Goal: Information Seeking & Learning: Find specific page/section

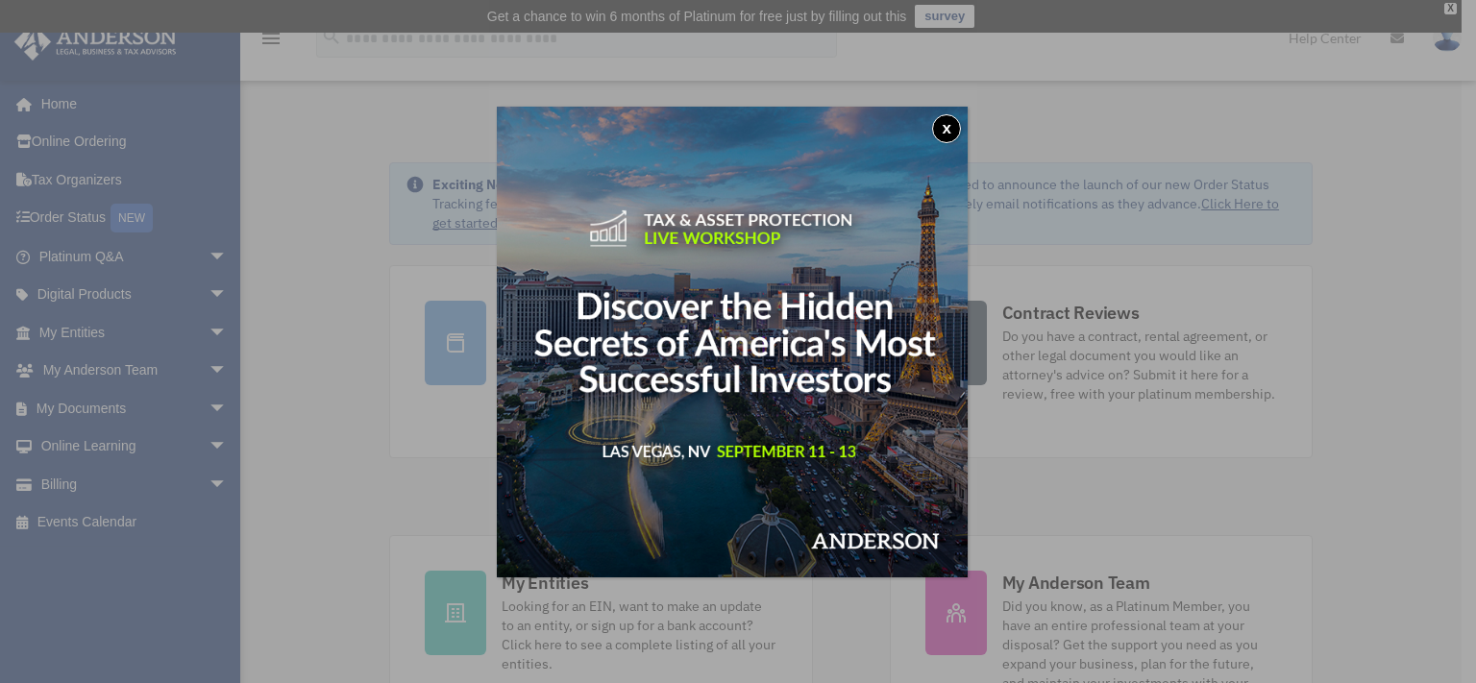
click at [954, 131] on button "x" at bounding box center [946, 128] width 29 height 29
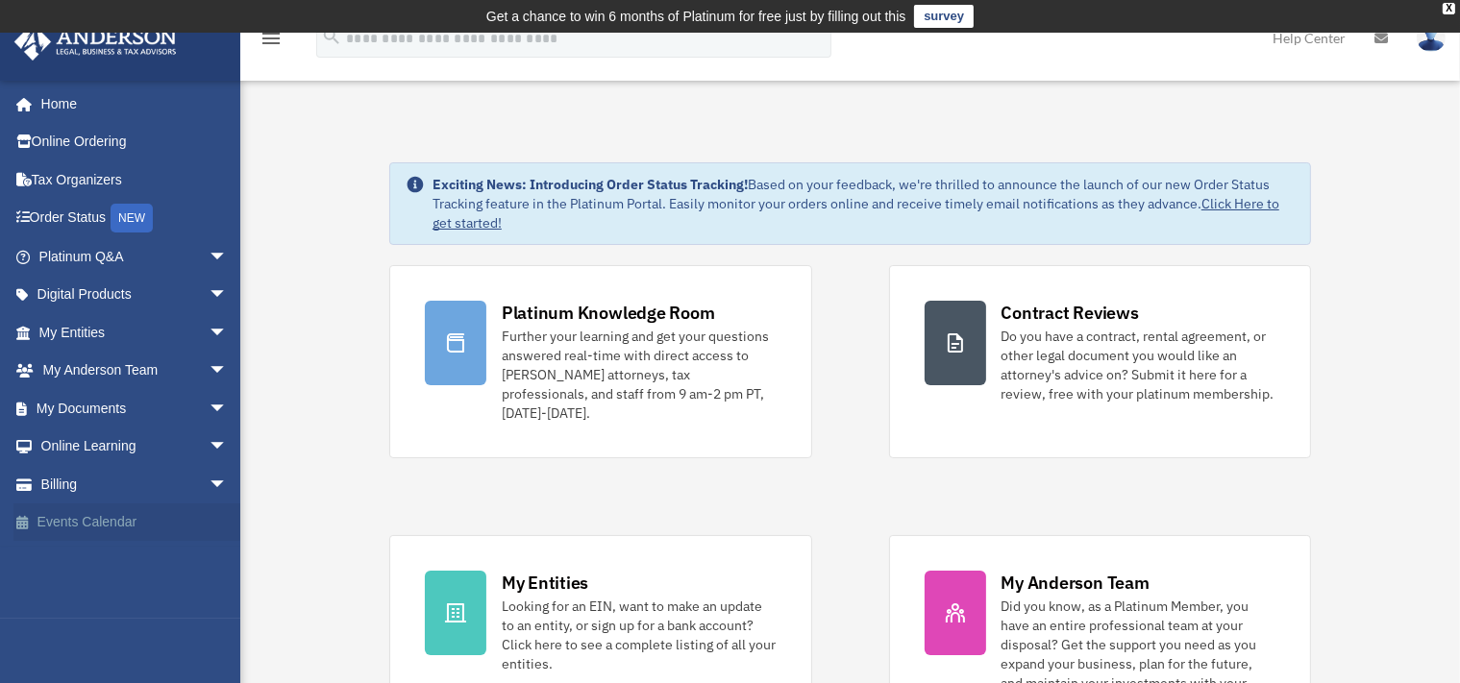
click at [115, 524] on link "Events Calendar" at bounding box center [134, 523] width 243 height 38
click at [209, 410] on span "arrow_drop_down" at bounding box center [228, 408] width 38 height 39
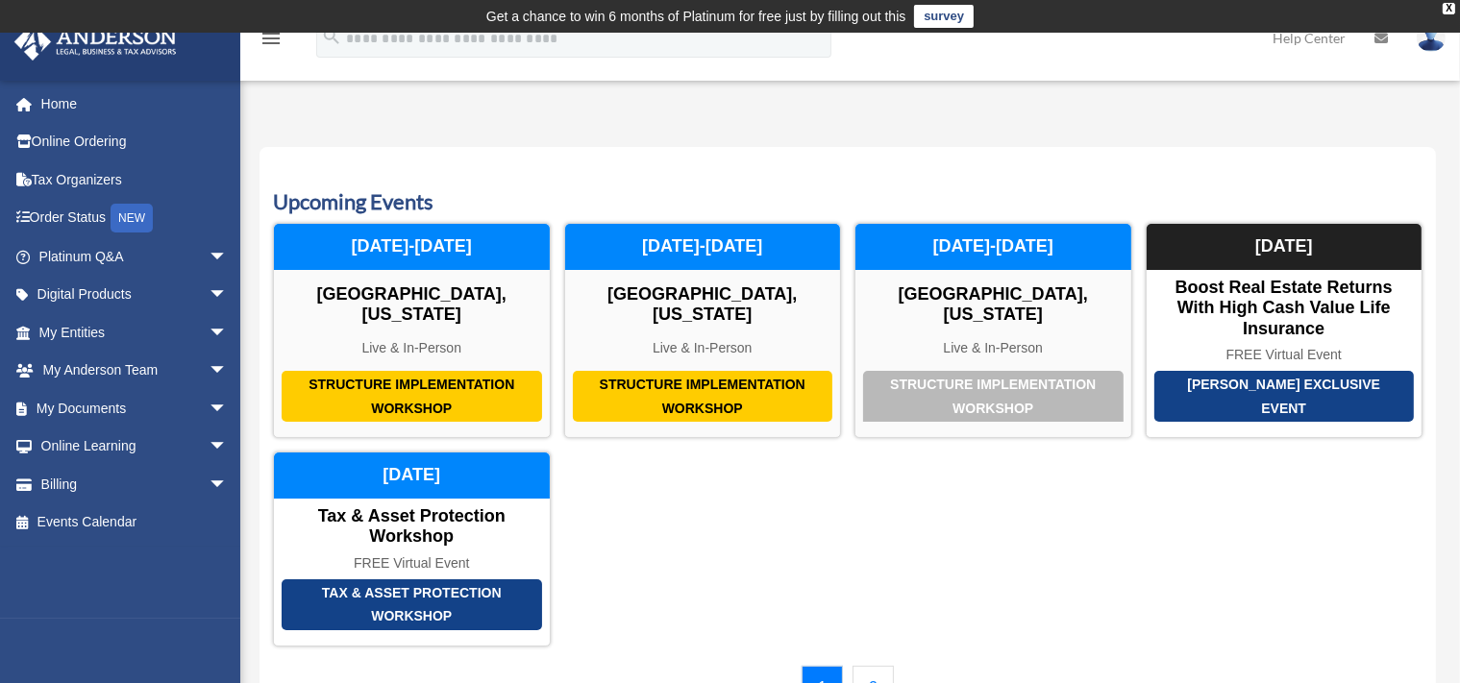
click at [209, 410] on span "arrow_drop_down" at bounding box center [228, 408] width 38 height 39
click at [151, 490] on link "Meeting Minutes" at bounding box center [142, 484] width 230 height 38
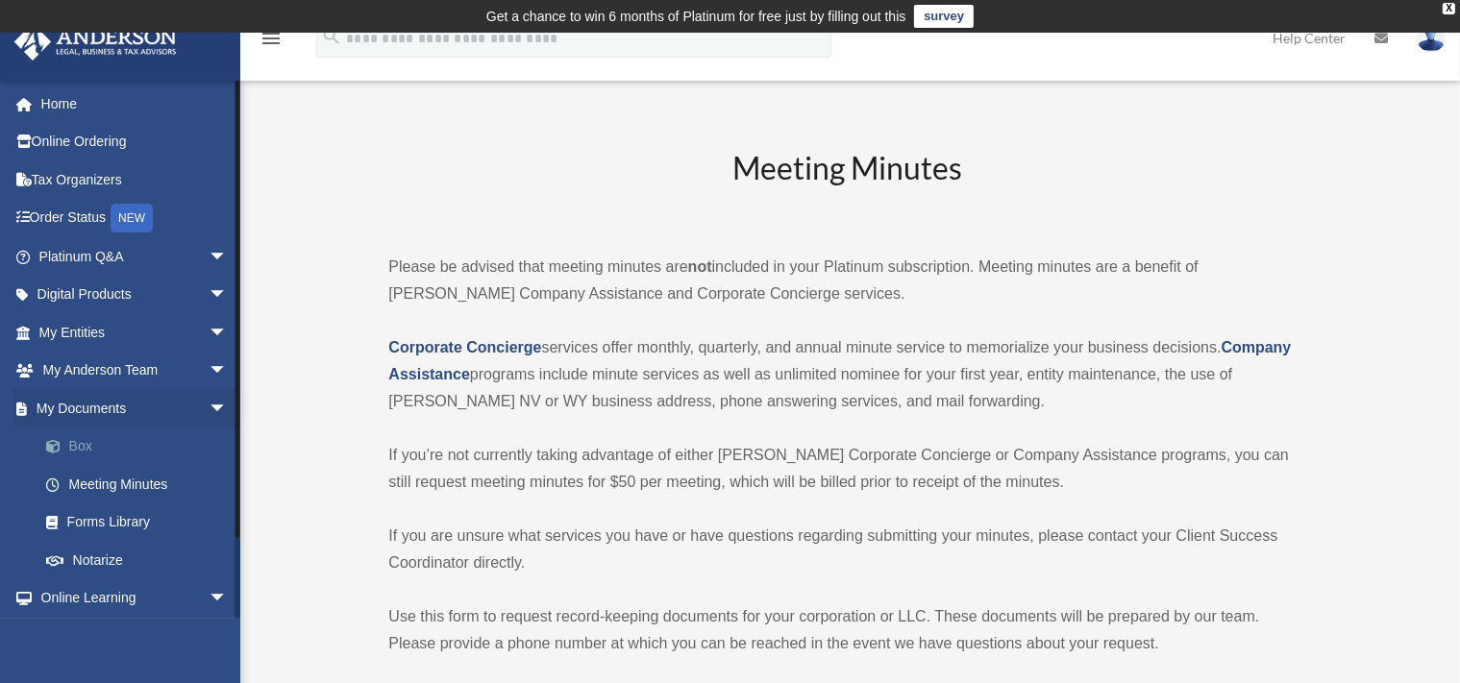
click at [90, 452] on link "Box" at bounding box center [142, 447] width 230 height 38
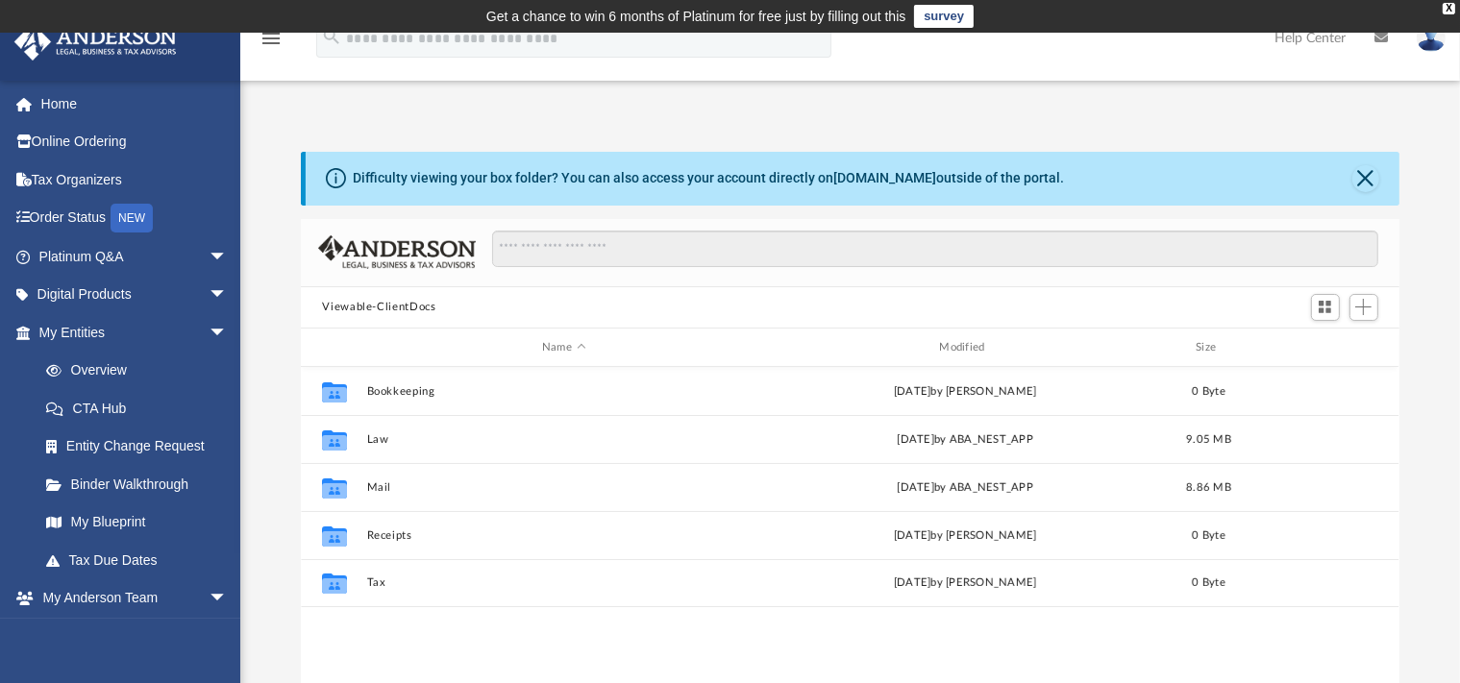
scroll to position [420, 1081]
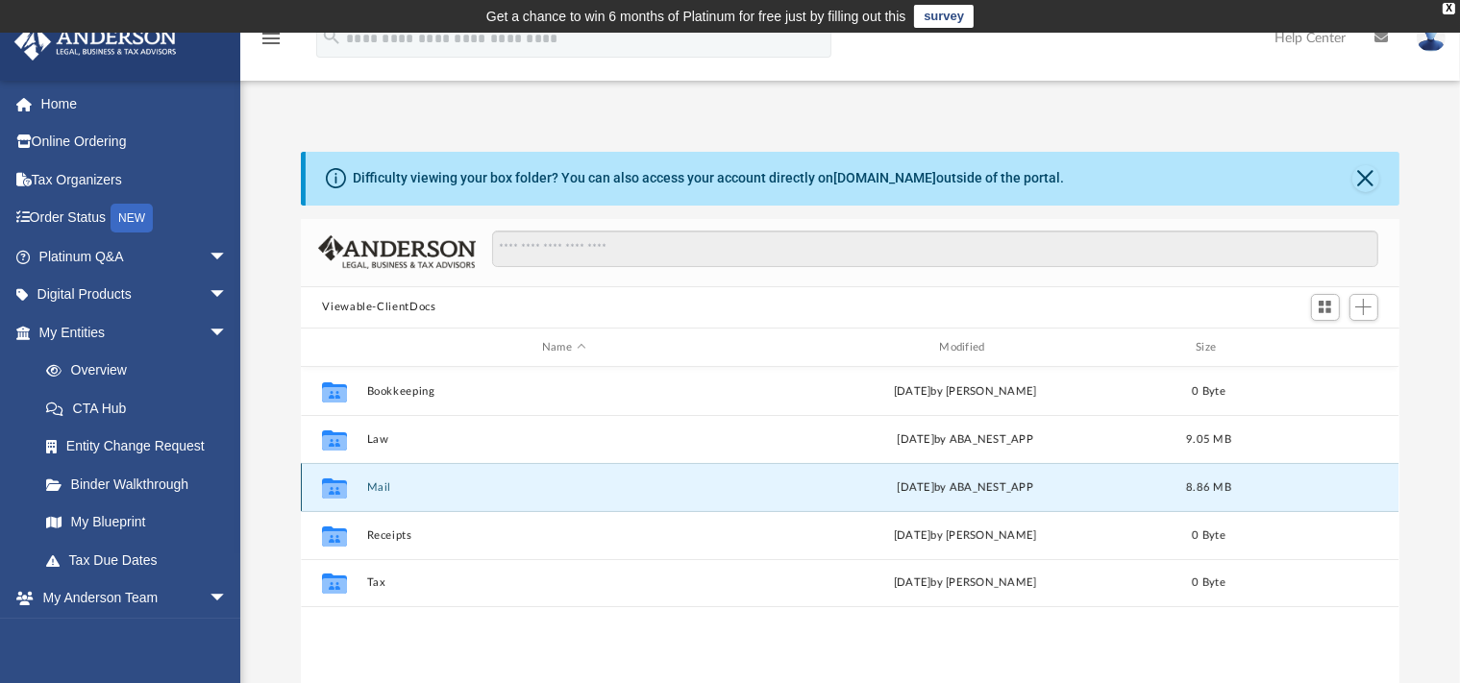
click at [376, 488] on button "Mail" at bounding box center [563, 487] width 393 height 12
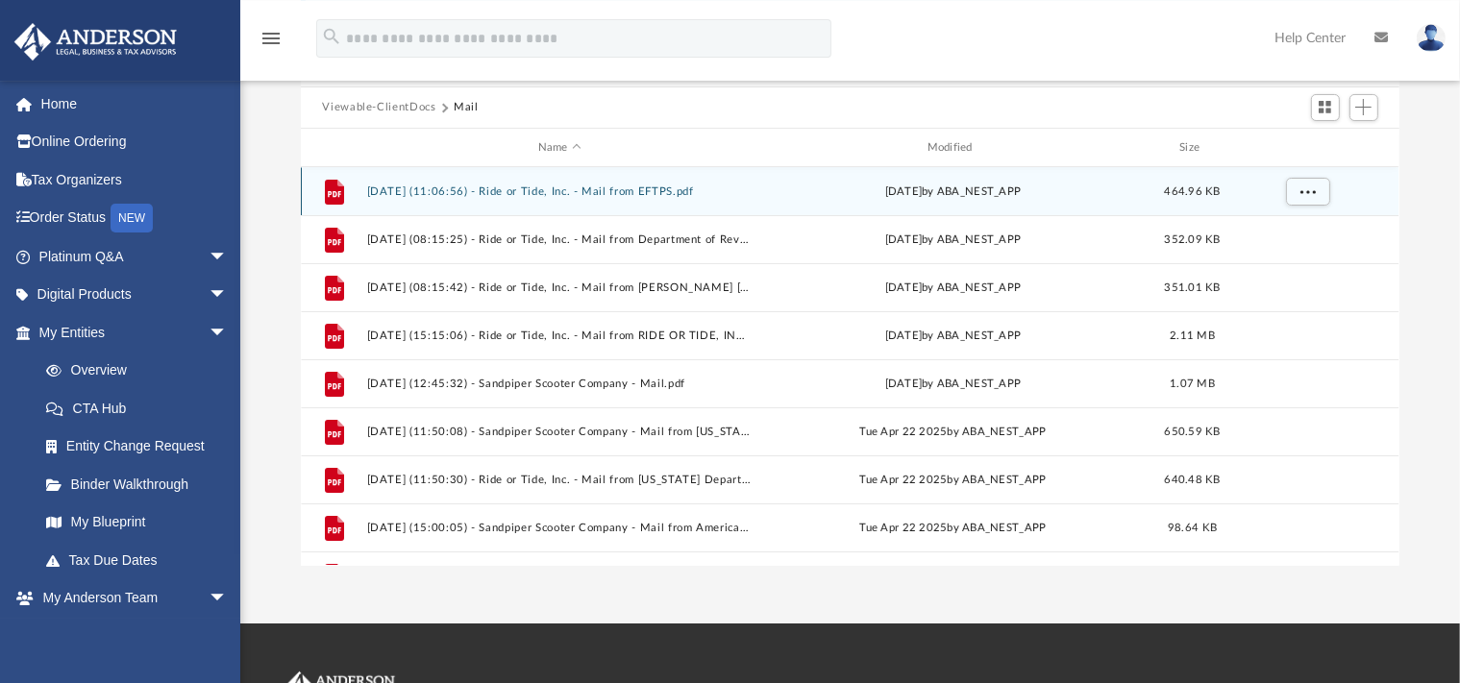
scroll to position [202, 0]
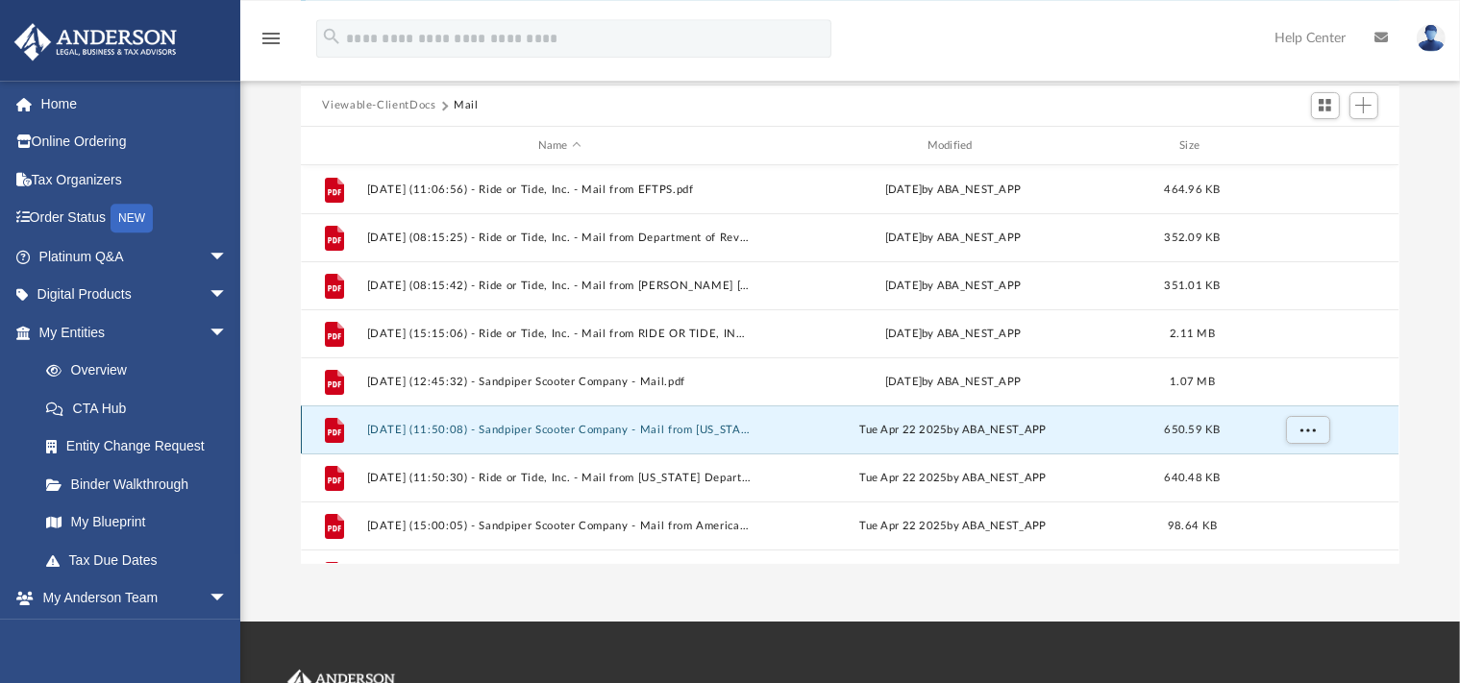
click at [620, 425] on button "2025.04.22 (11:50:08) - Sandpiper Scooter Company - Mail from Florida Departmen…" at bounding box center [559, 430] width 385 height 12
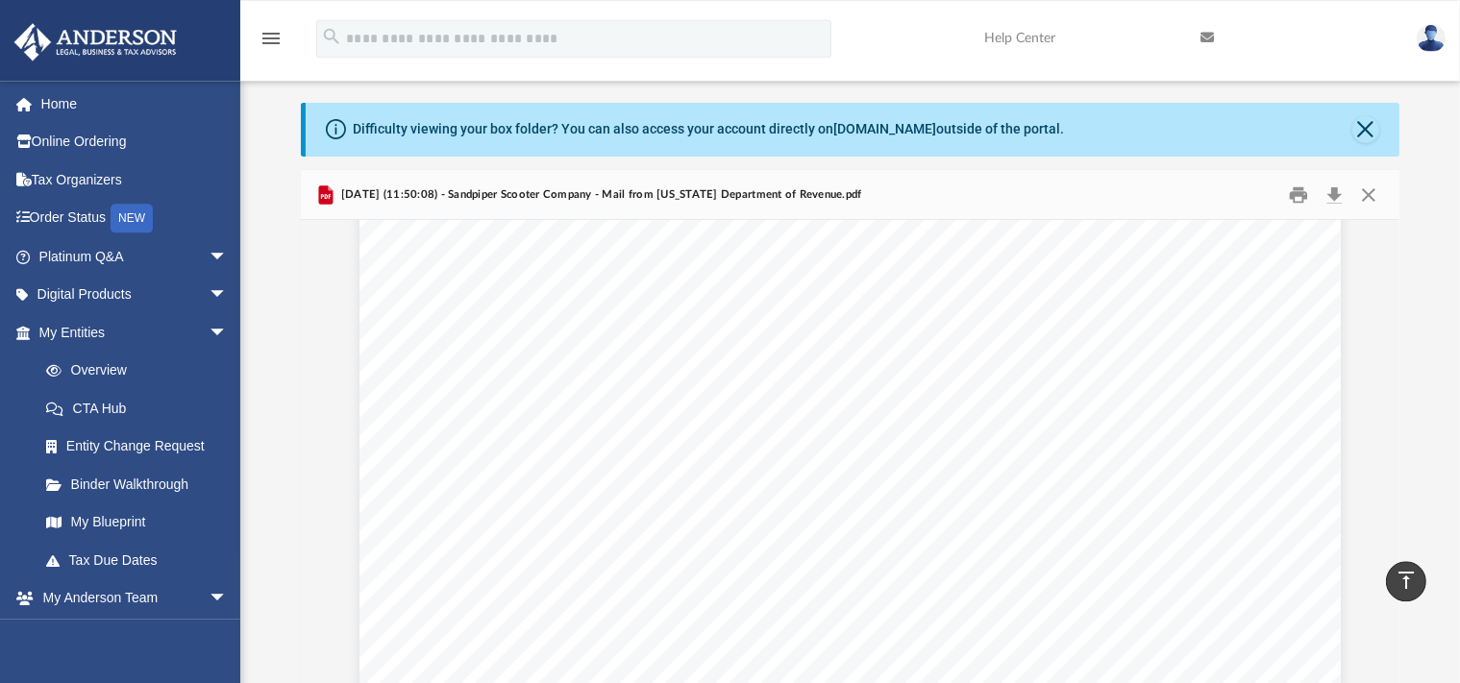
scroll to position [0, 0]
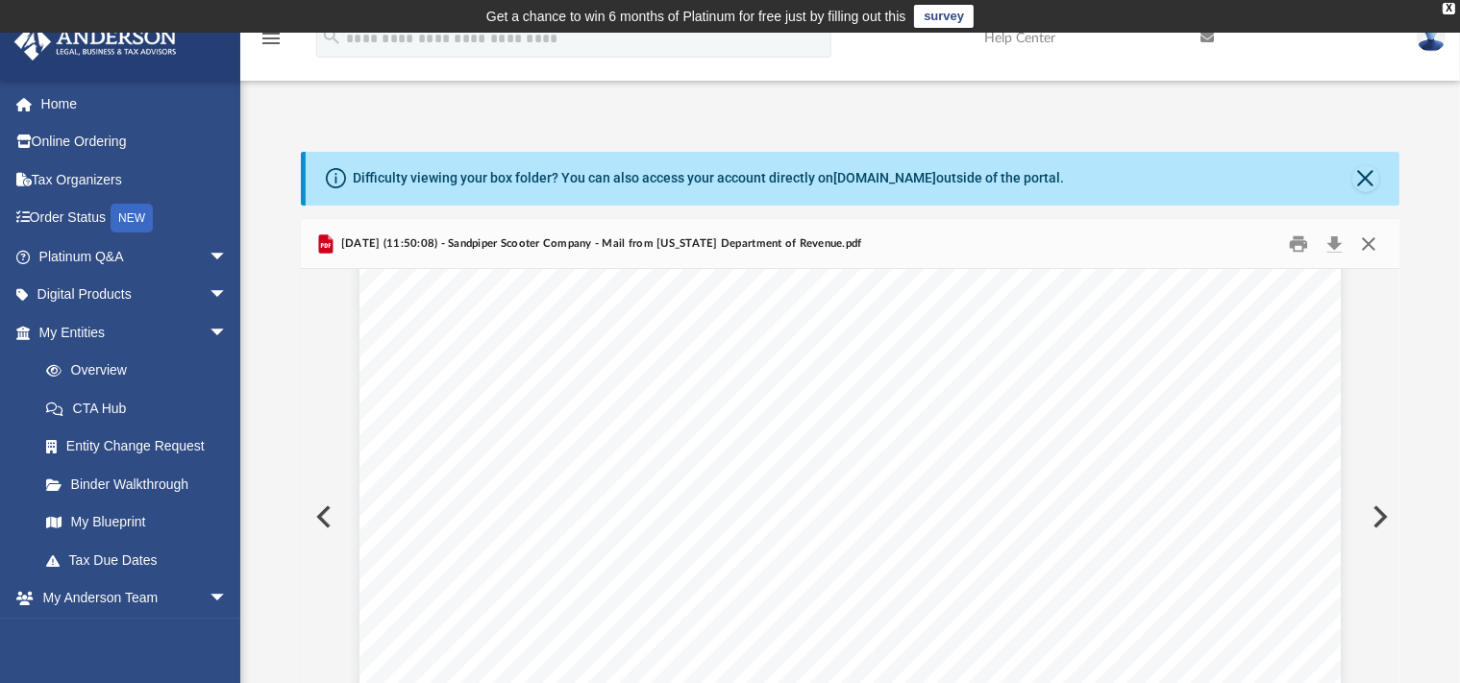
click at [1374, 240] on button "Close" at bounding box center [1368, 244] width 35 height 30
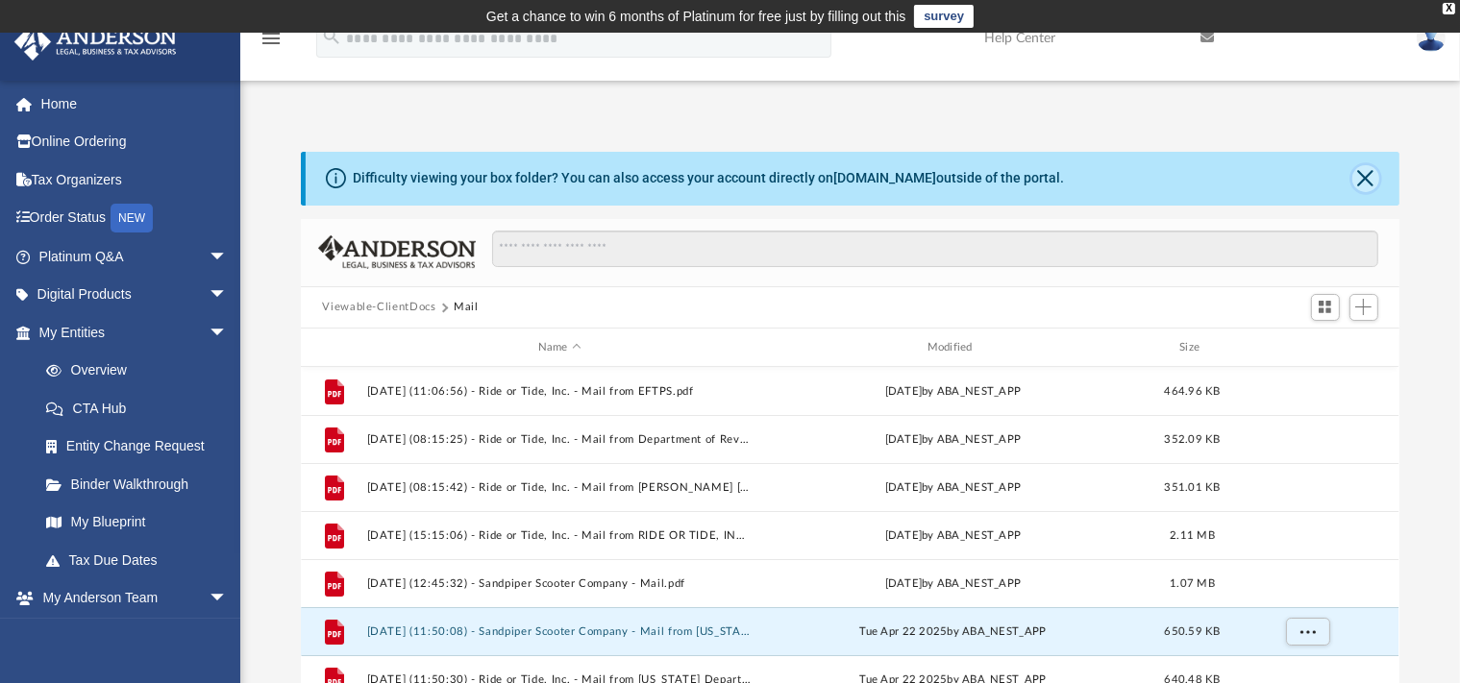
click at [1369, 183] on button "Close" at bounding box center [1365, 178] width 27 height 27
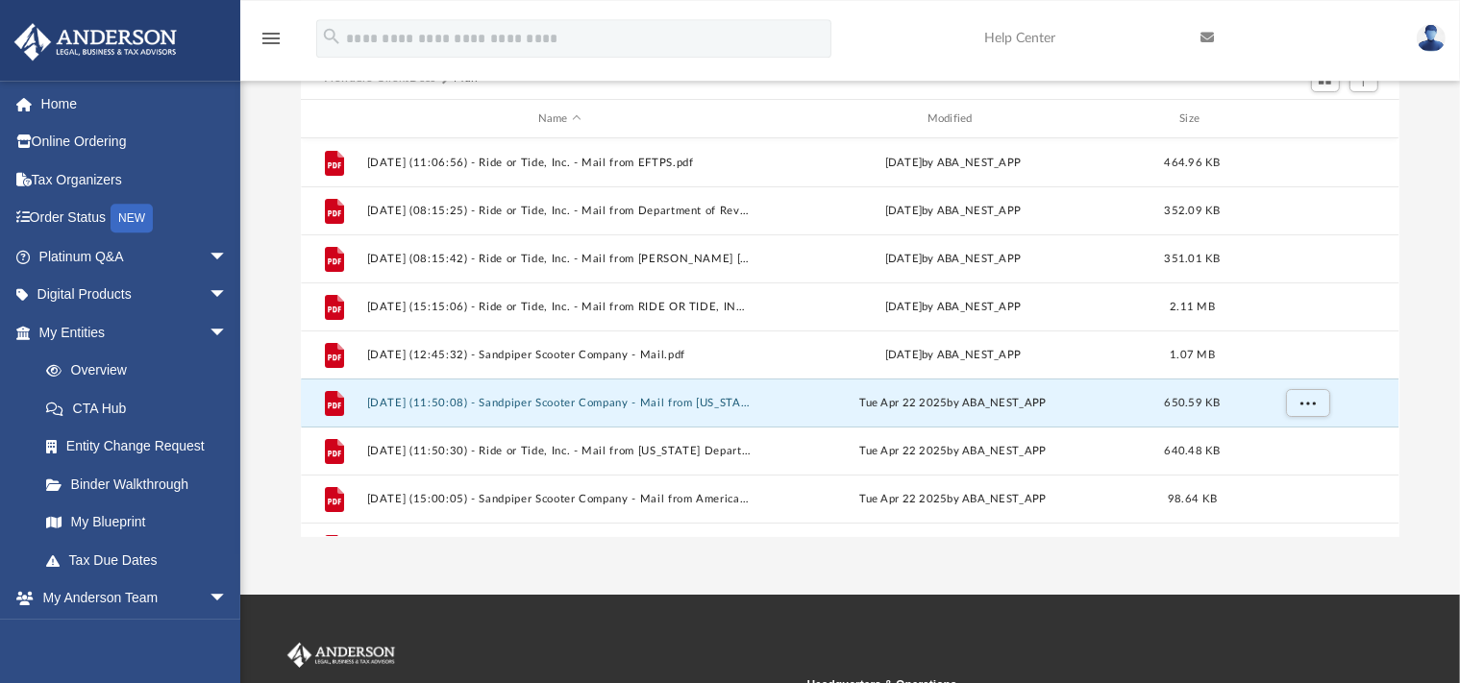
scroll to position [164, 0]
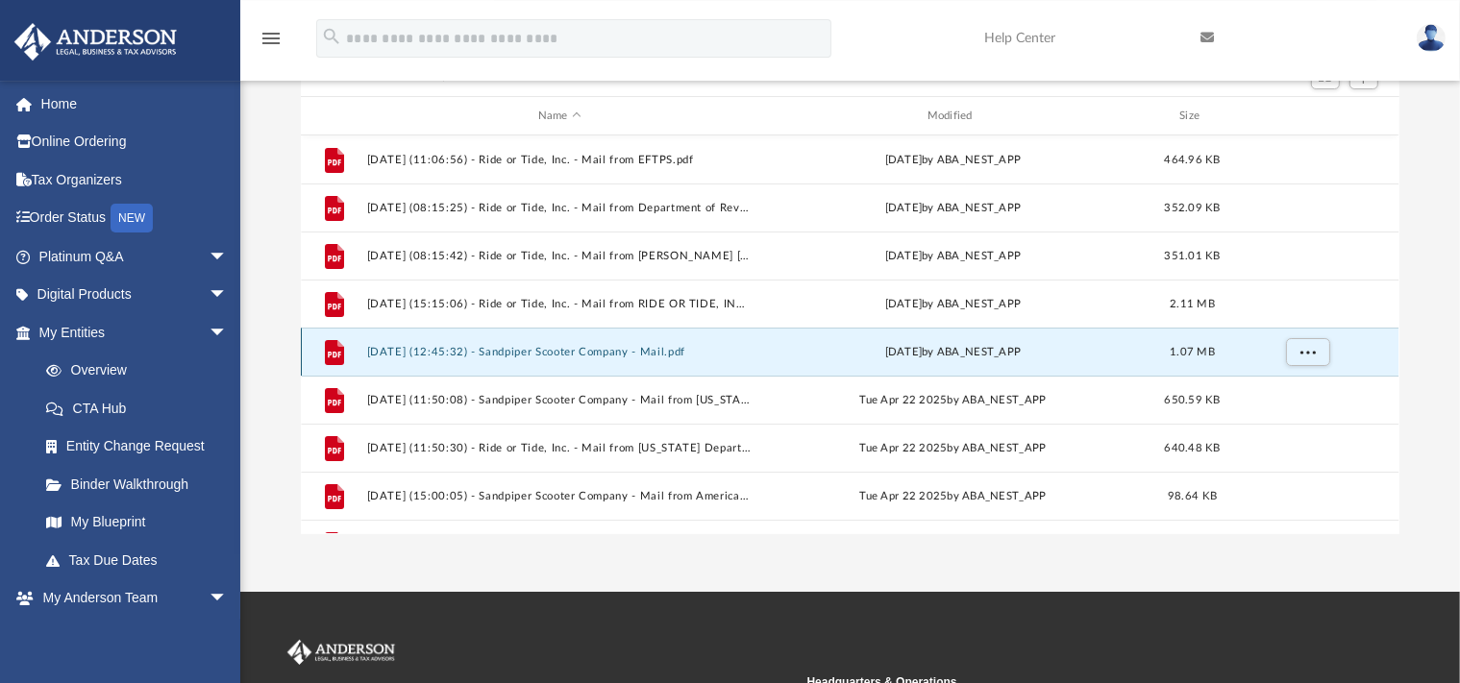
click at [704, 350] on button "2025.04.18 (12:45:32) - Sandpiper Scooter Company - Mail.pdf" at bounding box center [559, 352] width 385 height 12
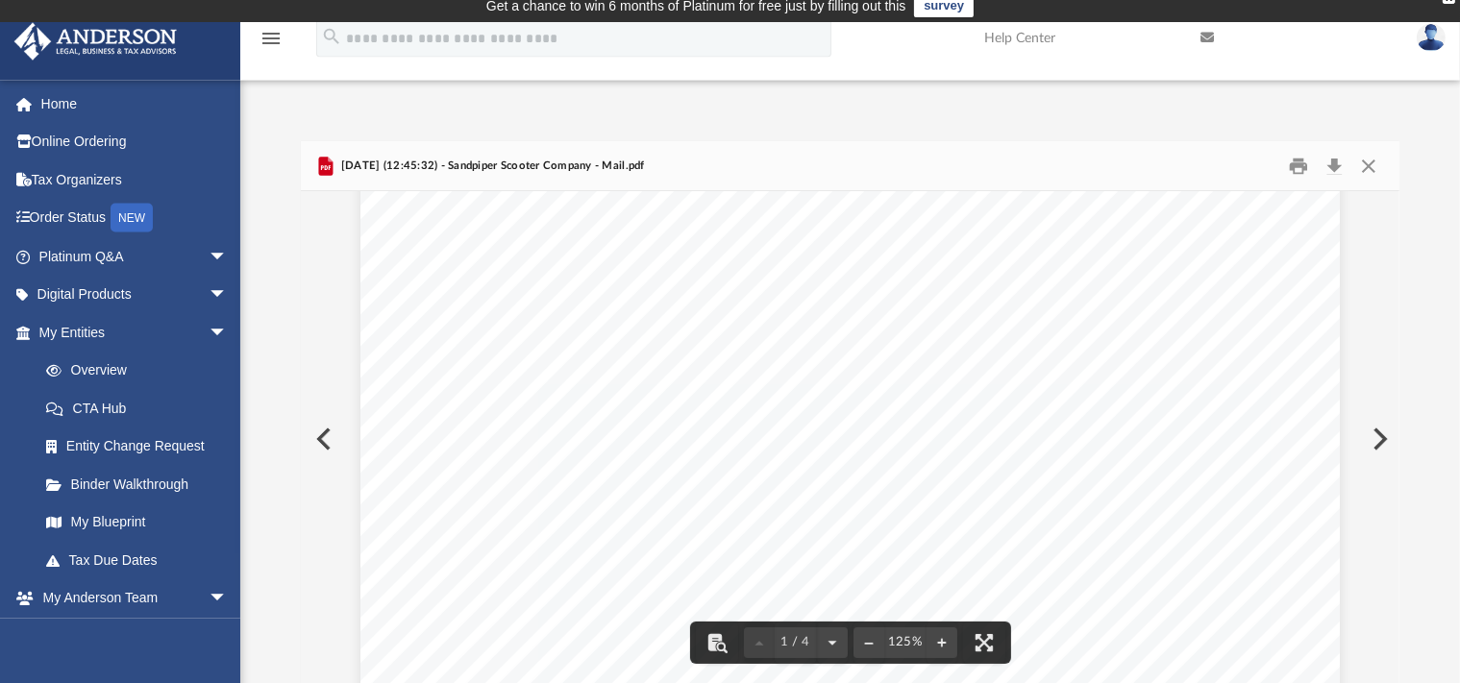
scroll to position [0, 0]
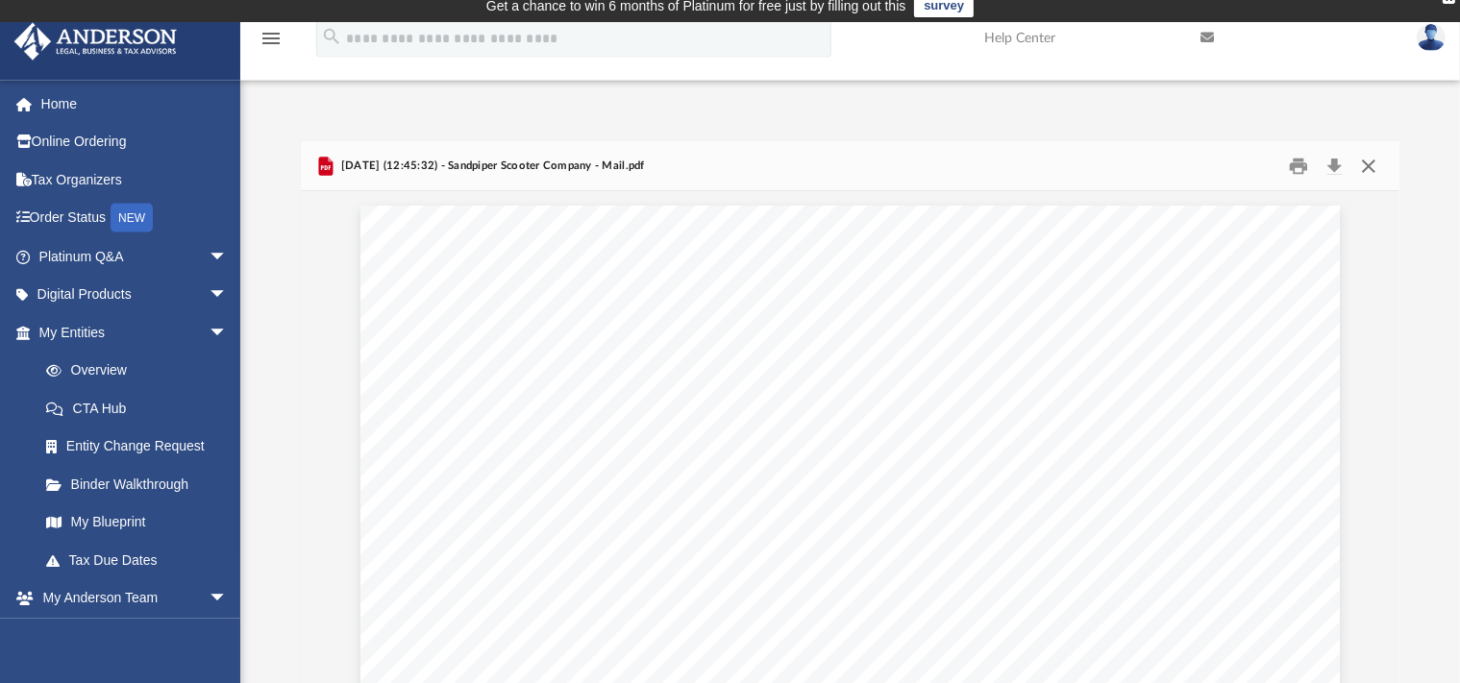
click at [1366, 166] on button "Close" at bounding box center [1368, 166] width 35 height 30
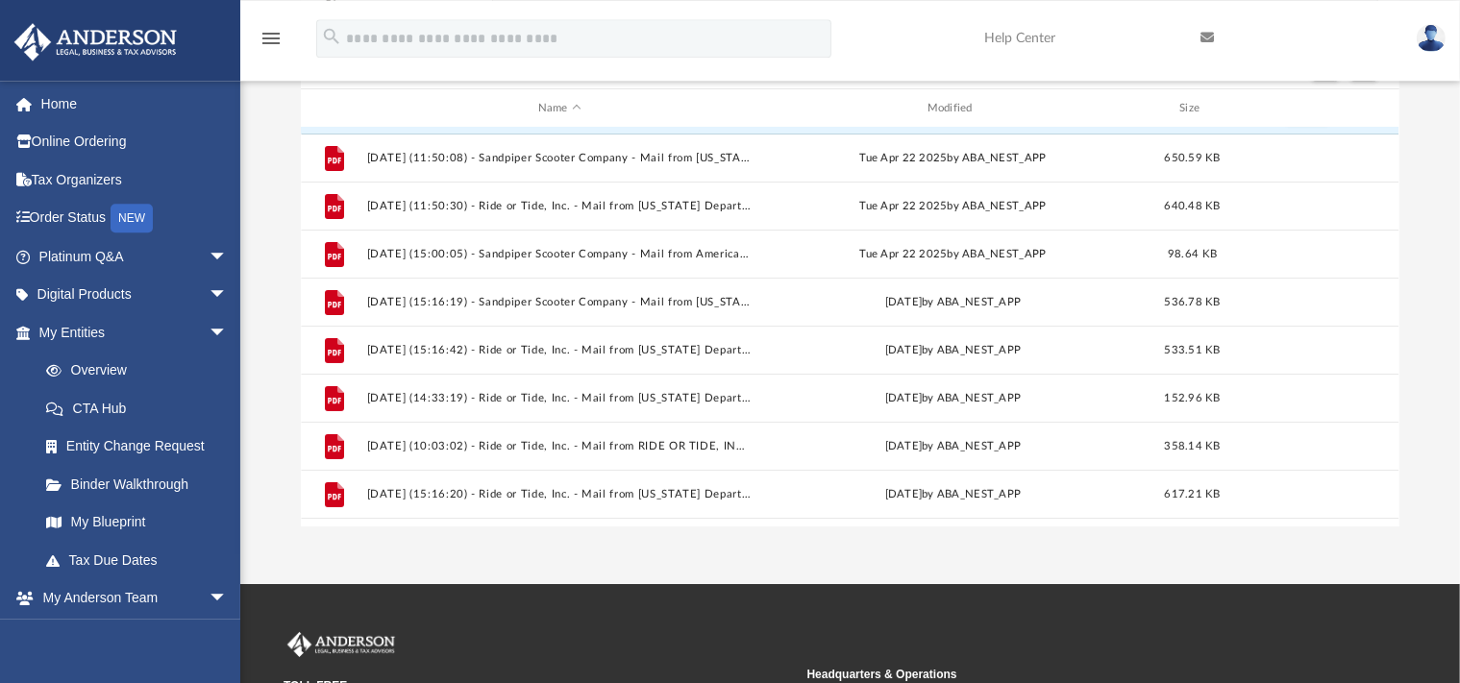
scroll to position [236, 0]
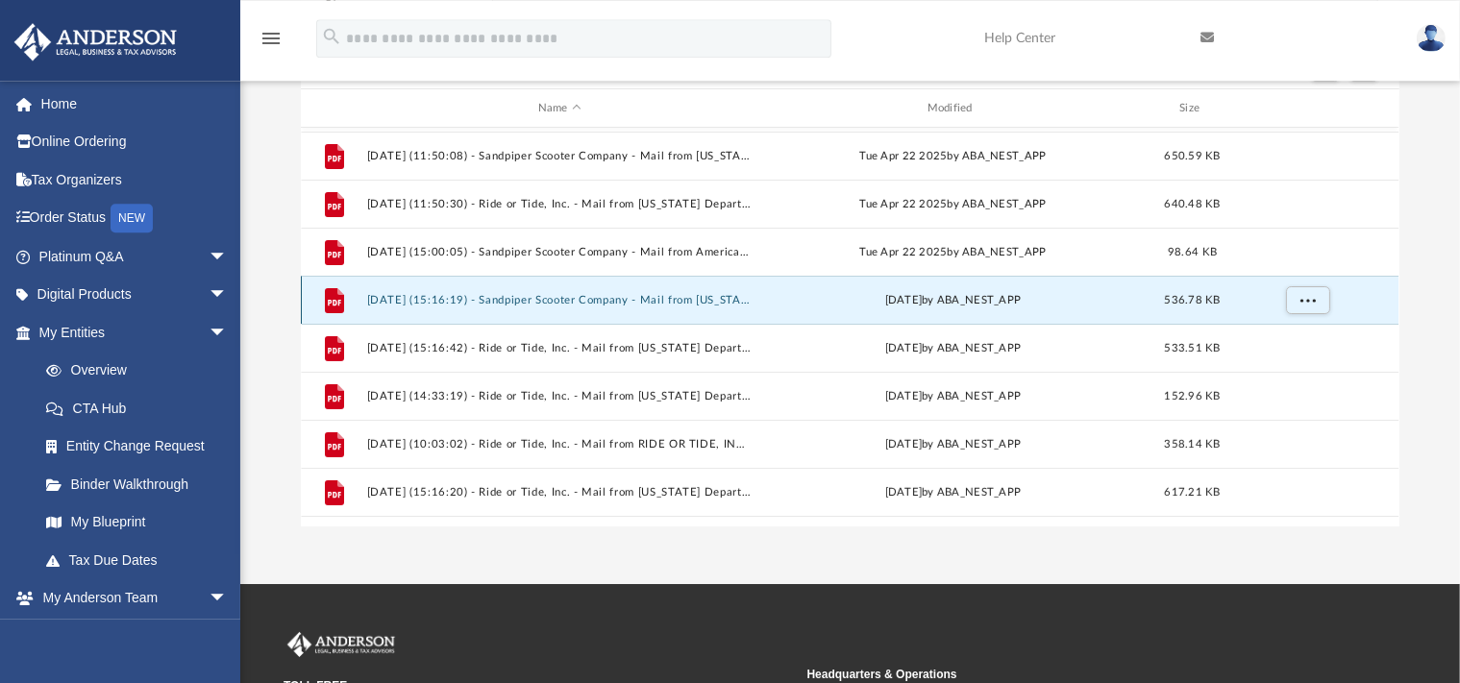
click at [652, 299] on button "2025.05.21 (15:16:19) - Sandpiper Scooter Company - Mail from Florida Departmen…" at bounding box center [559, 300] width 385 height 12
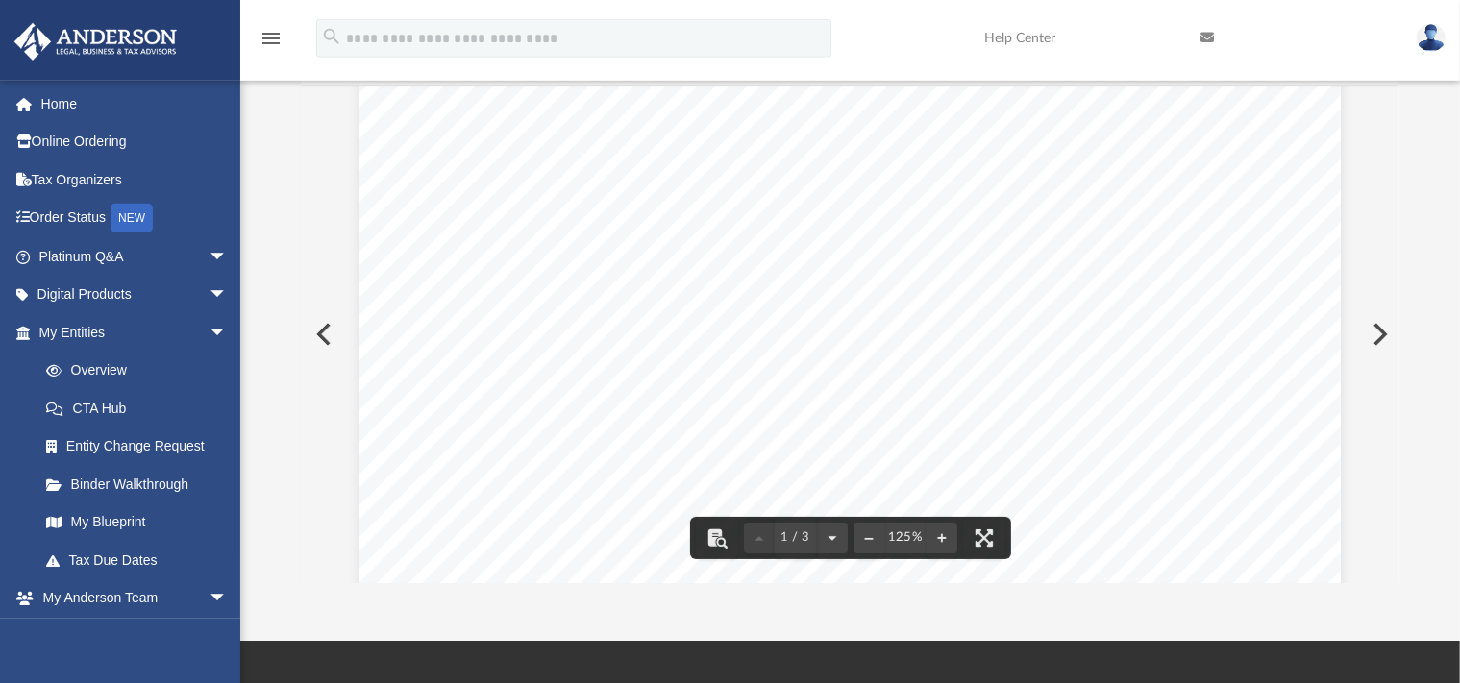
scroll to position [178, 0]
drag, startPoint x: 1390, startPoint y: 155, endPoint x: 1395, endPoint y: 96, distance: 58.8
click at [1395, 96] on div "Viewable-ClientDocs Mail Name Modified Size File 2025.03.19 (15:15:06) - Ride o…" at bounding box center [849, 310] width 1097 height 547
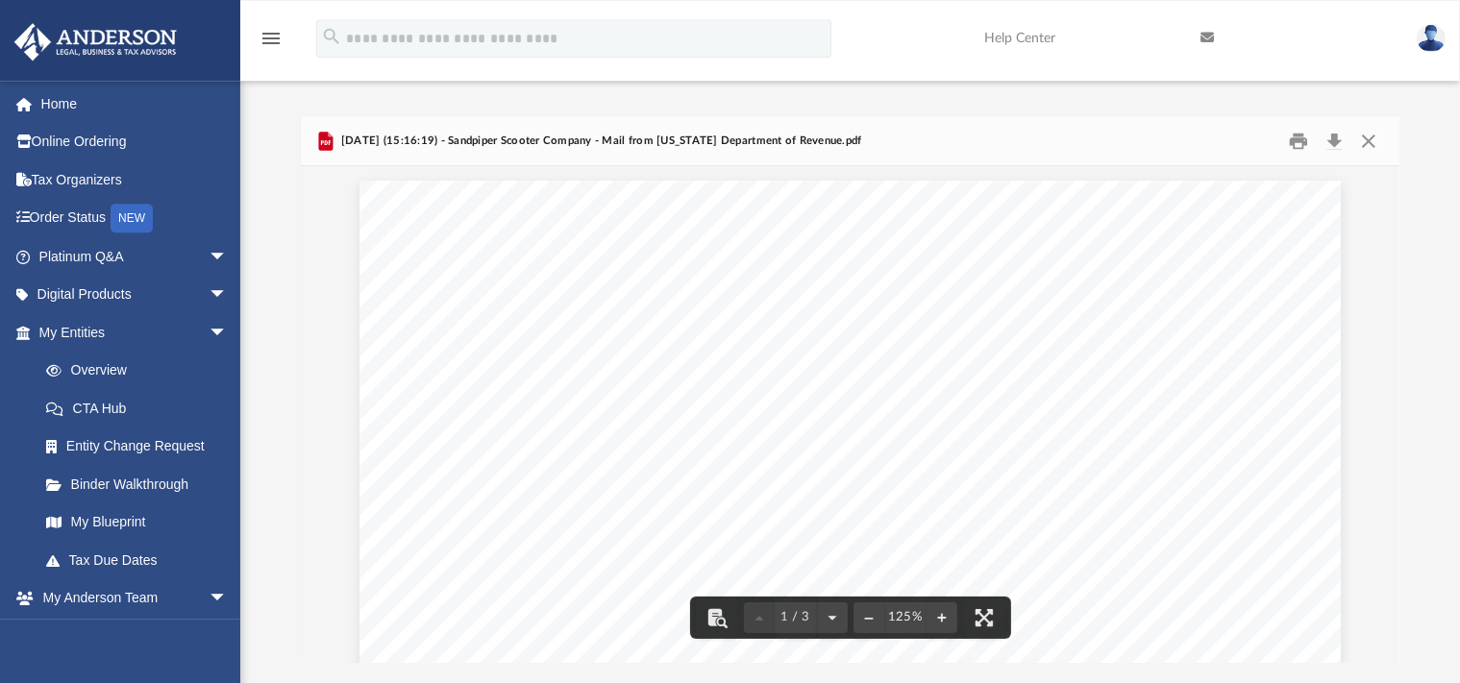
scroll to position [0, 0]
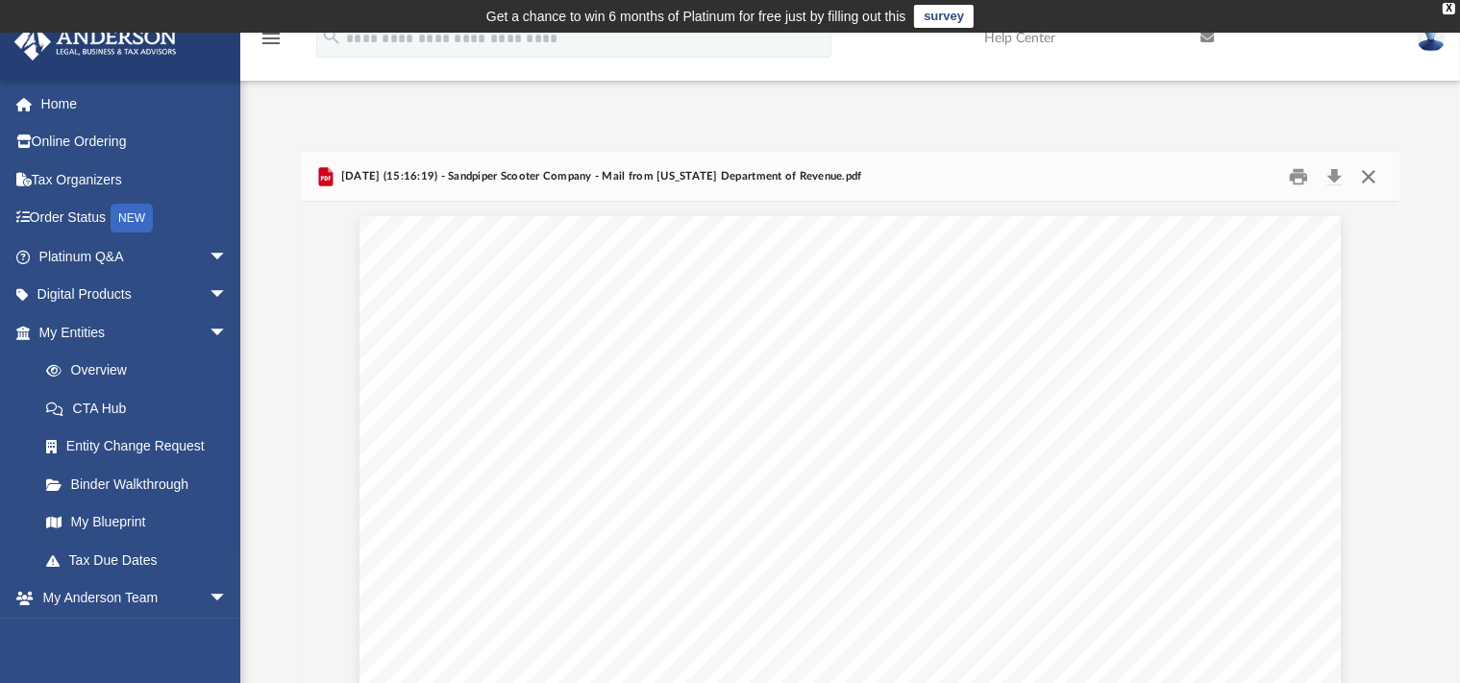
click at [1370, 171] on button "Close" at bounding box center [1368, 176] width 35 height 30
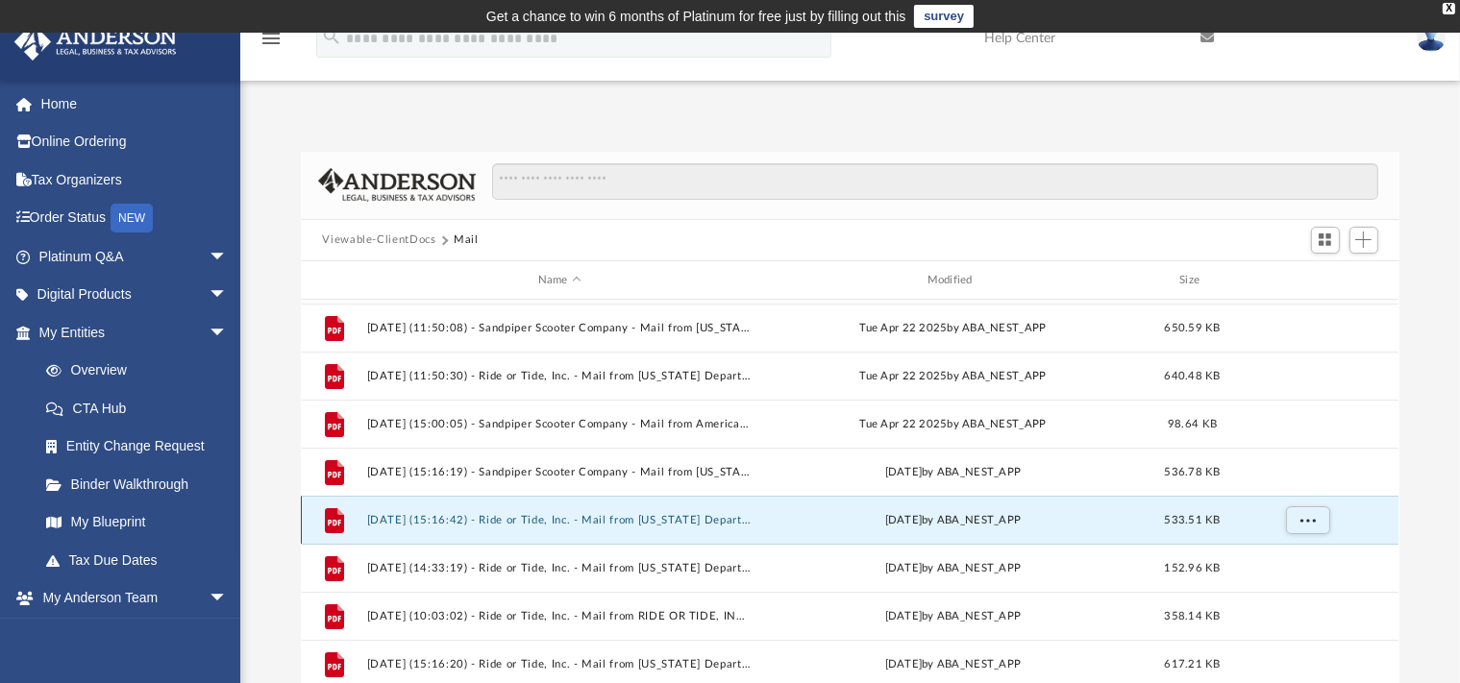
click at [715, 520] on button "2025.05.21 (15:16:42) - Ride or Tide, Inc. - Mail from Florida Department of Re…" at bounding box center [559, 520] width 385 height 12
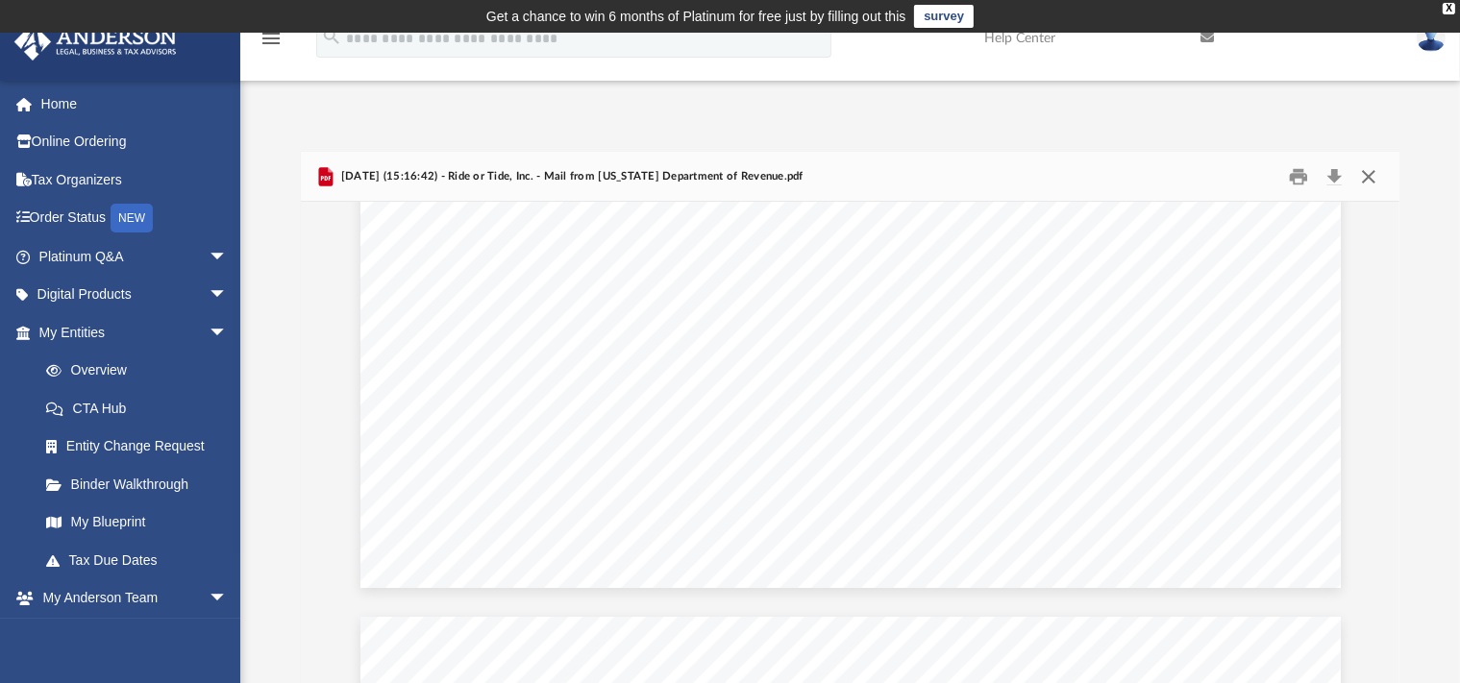
click at [1370, 184] on button "Close" at bounding box center [1368, 176] width 35 height 30
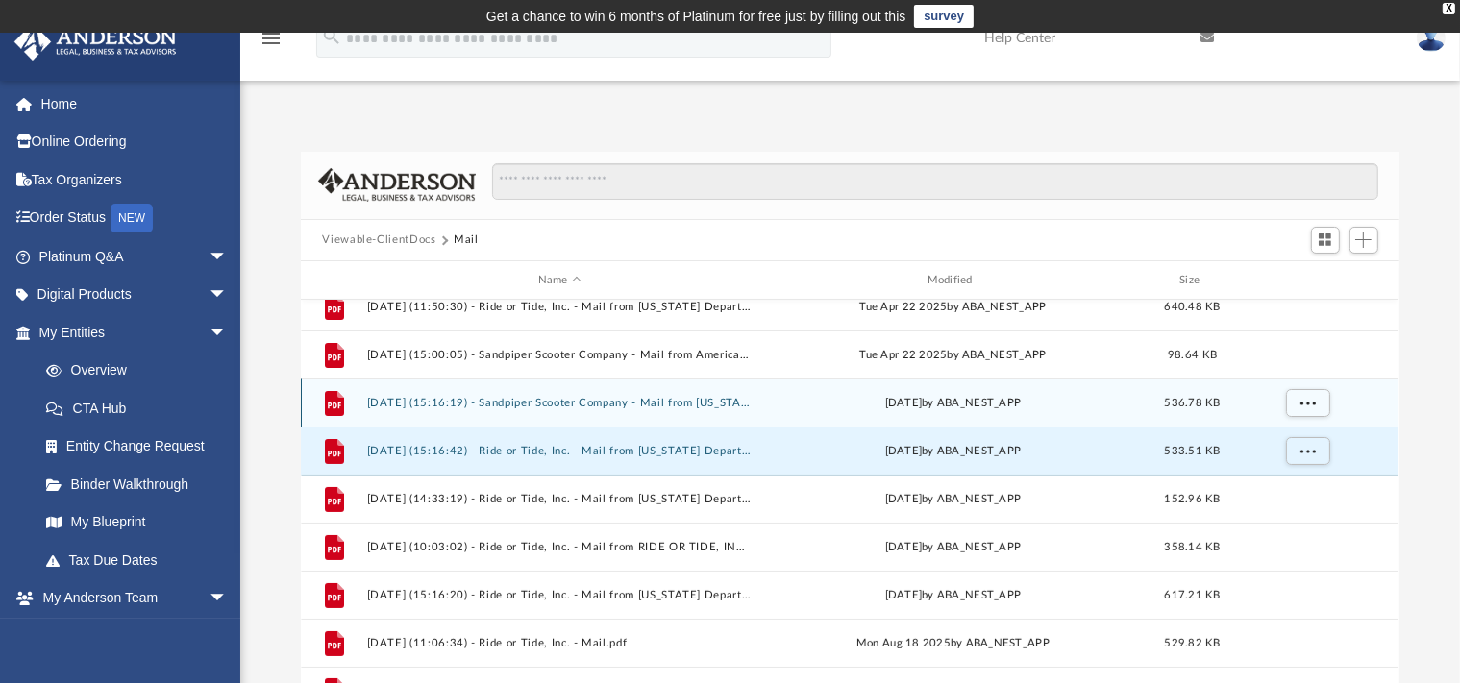
scroll to position [323, 0]
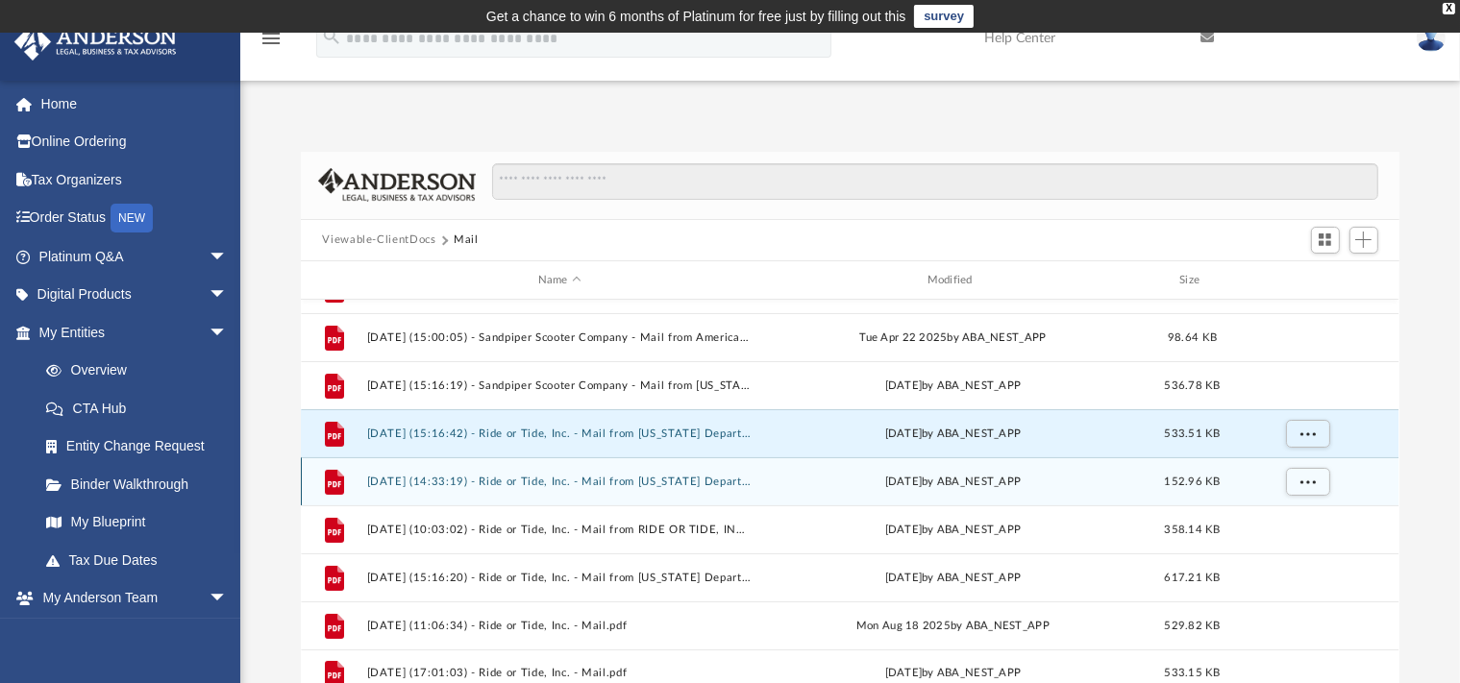
click at [700, 482] on button "2025.05.29 (14:33:19) - Ride or Tide, Inc. - Mail from Florida Department of Re…" at bounding box center [559, 482] width 385 height 12
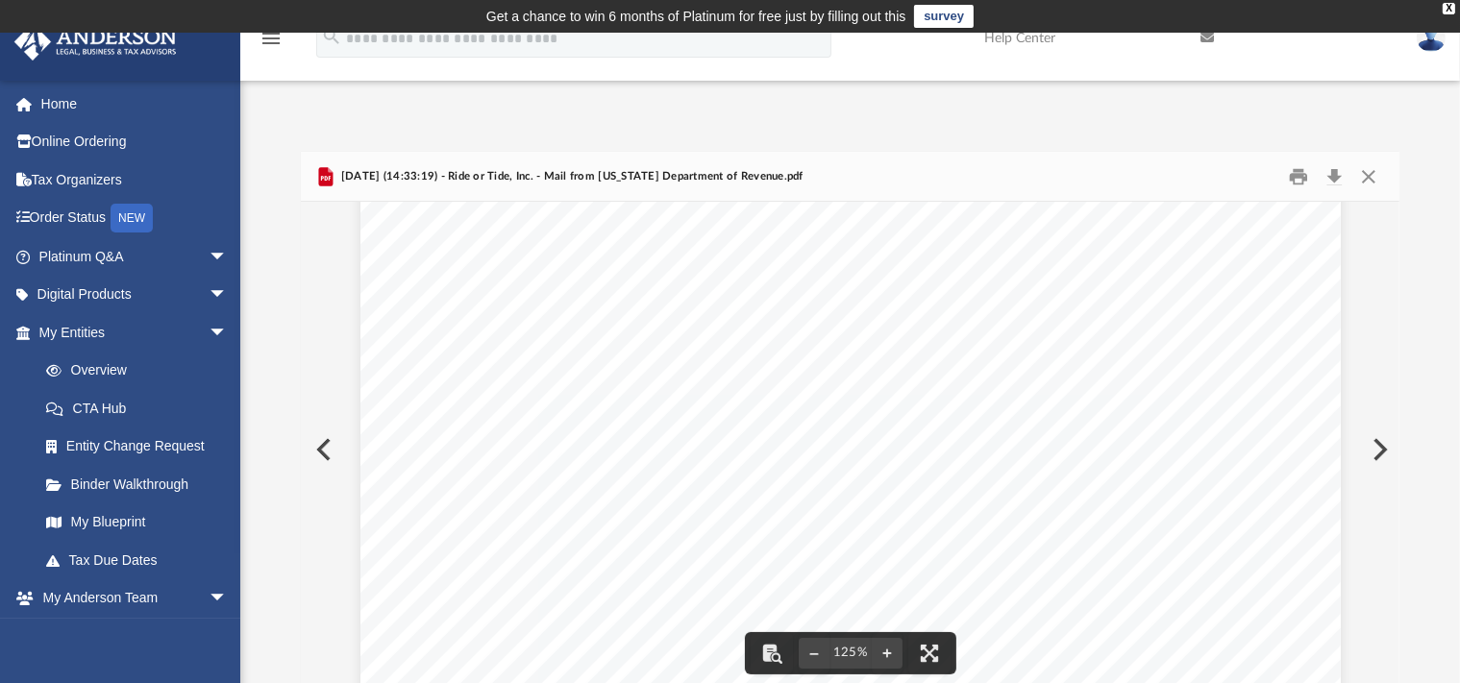
scroll to position [0, 0]
click at [1369, 176] on button "Close" at bounding box center [1368, 176] width 35 height 30
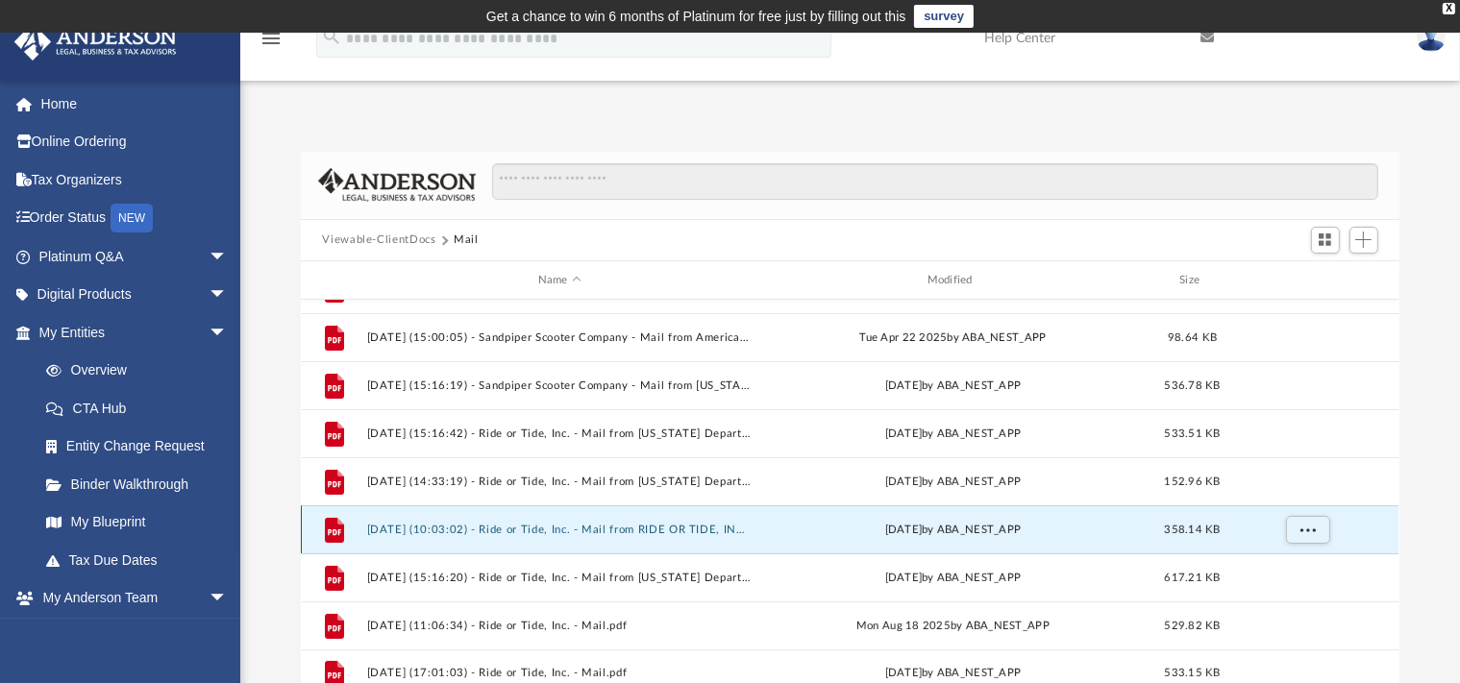
click at [690, 527] on button "2025.07.21 (10:03:02) - Ride or Tide, Inc. - Mail from RIDE OR TIDE, INC.pdf" at bounding box center [559, 530] width 385 height 12
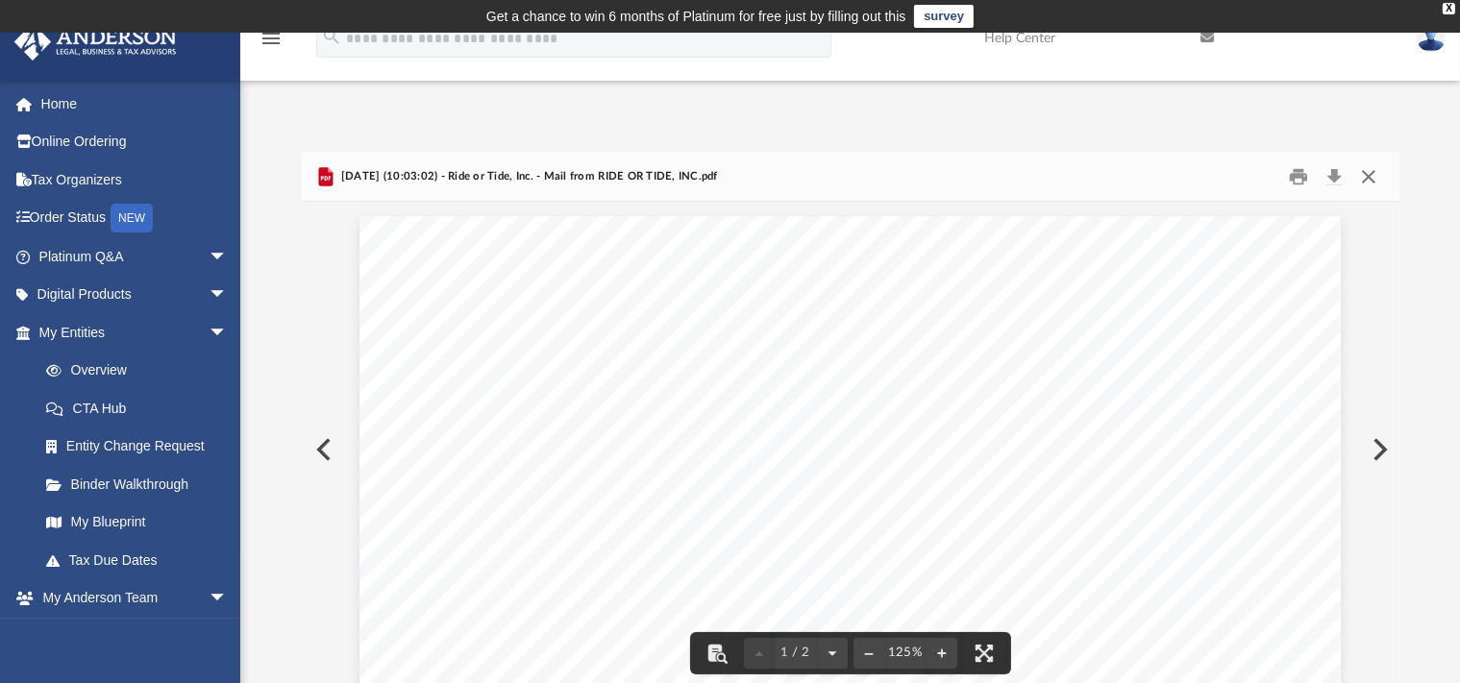
click at [1371, 178] on button "Close" at bounding box center [1368, 176] width 35 height 30
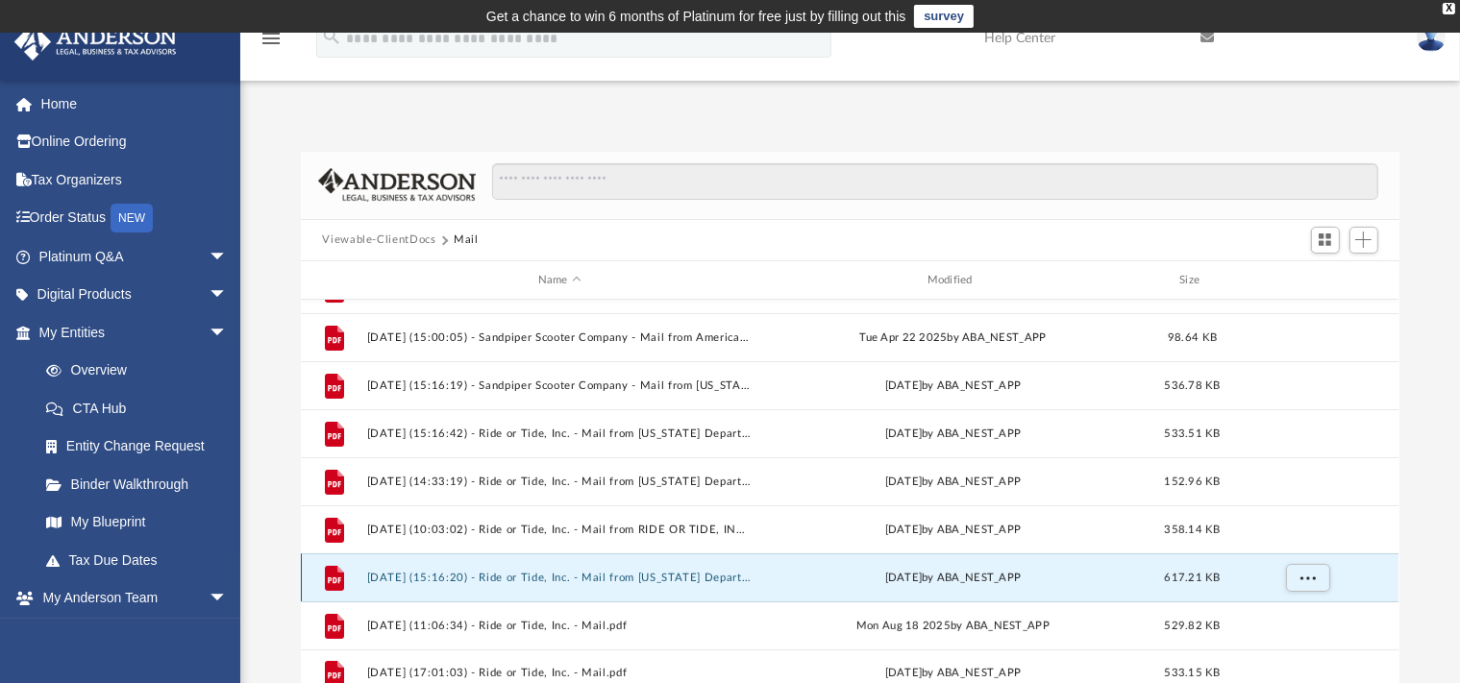
click at [669, 576] on button "2025.07.30 (15:16:20) - Ride or Tide, Inc. - Mail from Florida Department of Re…" at bounding box center [559, 578] width 385 height 12
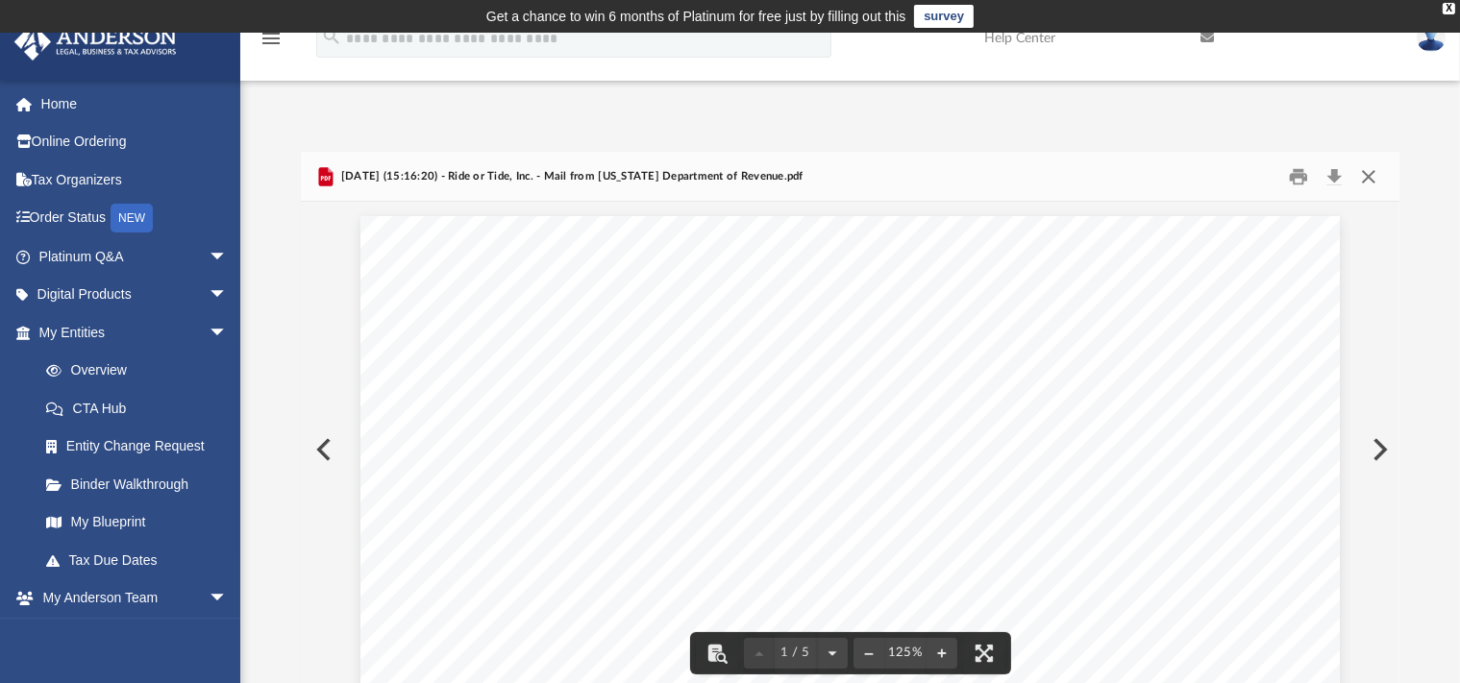
click at [1370, 175] on button "Close" at bounding box center [1368, 176] width 35 height 30
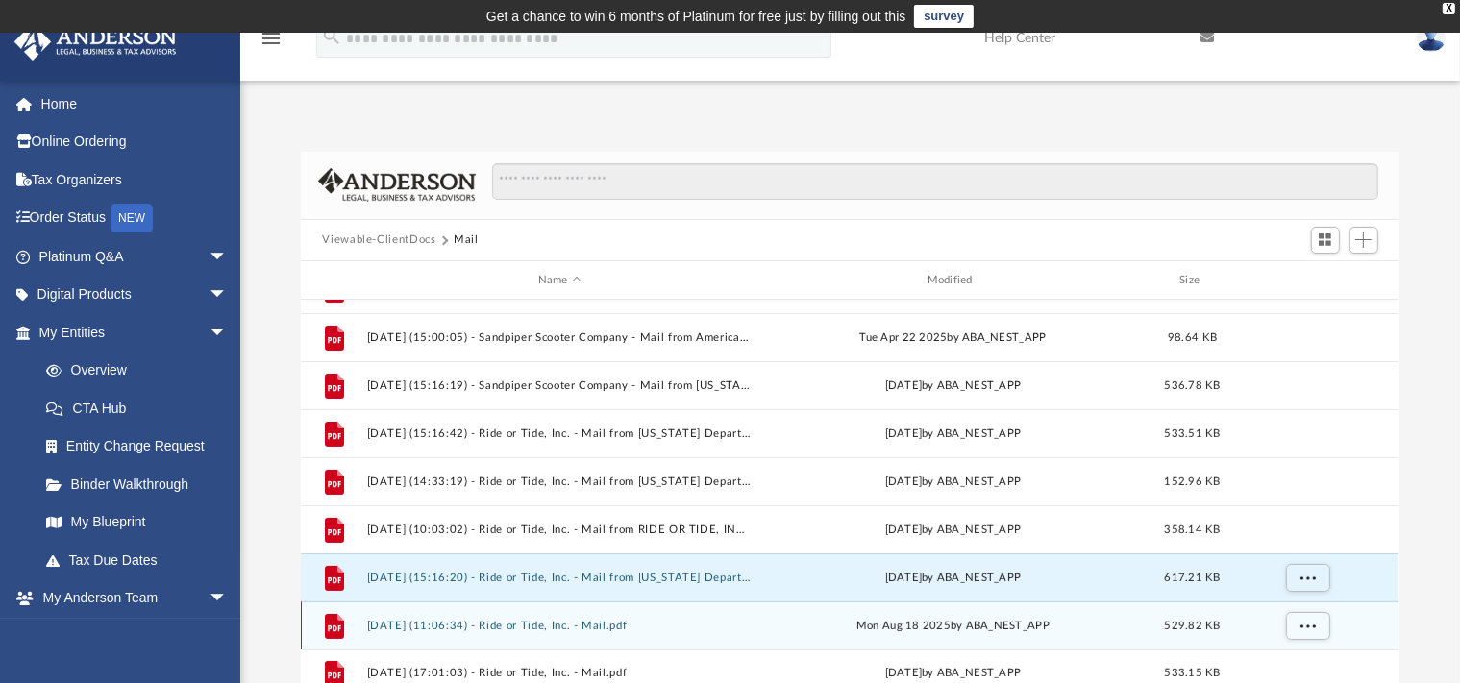
click at [615, 622] on button "2025.08.18 (11:06:34) - Ride or Tide, Inc. - Mail.pdf" at bounding box center [559, 626] width 385 height 12
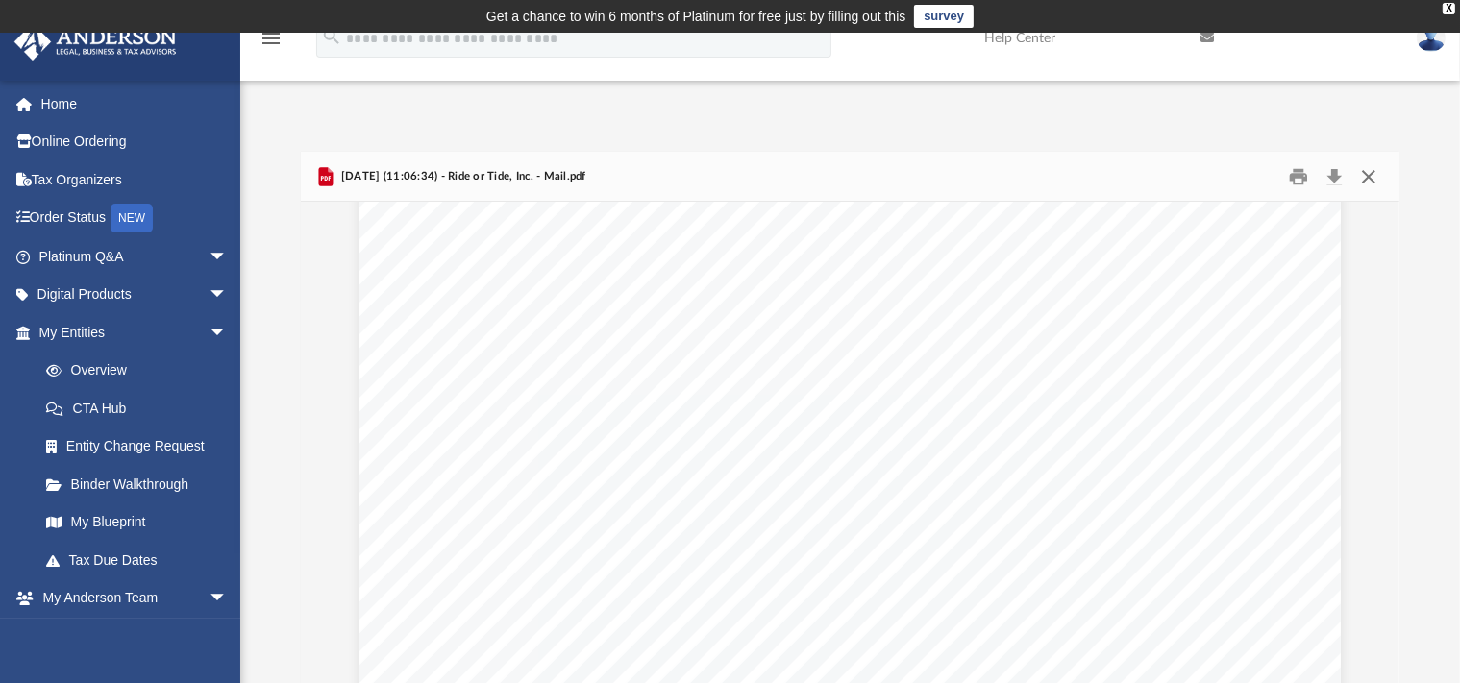
click at [1370, 171] on button "Close" at bounding box center [1368, 176] width 35 height 30
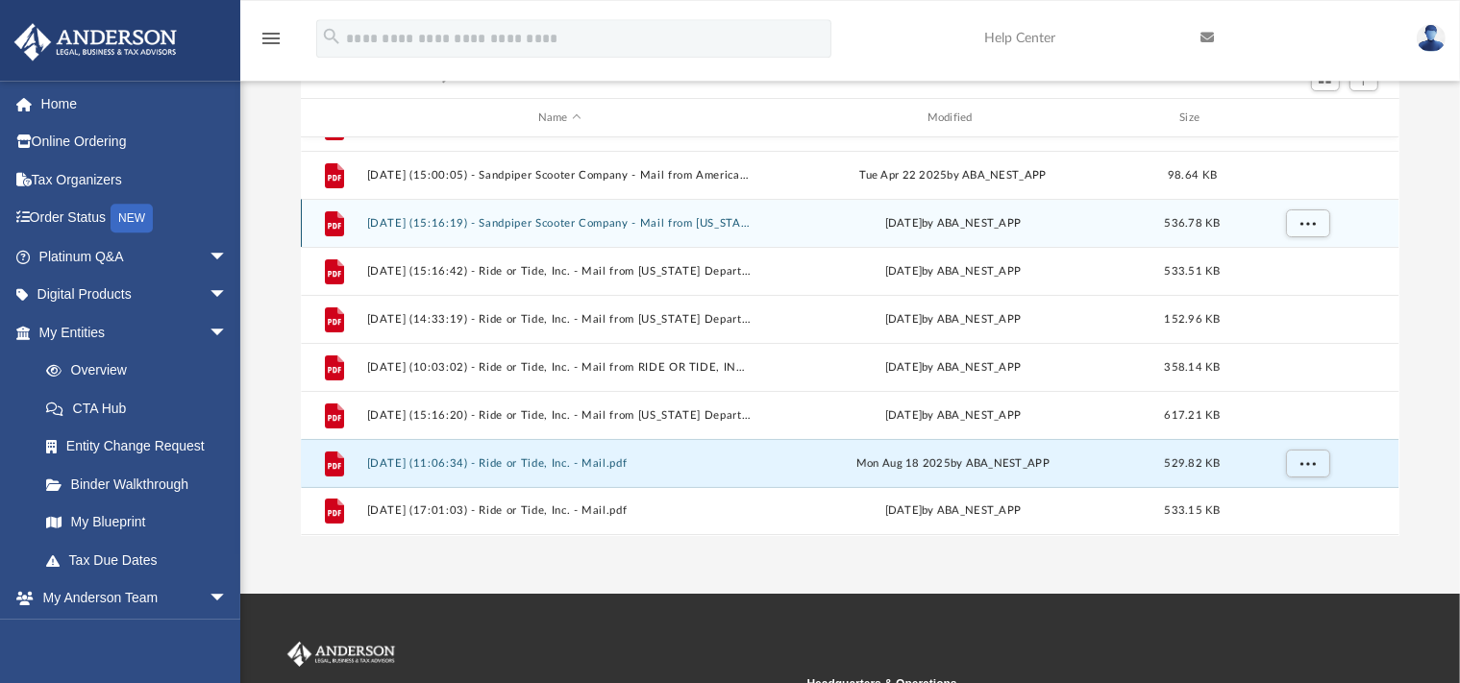
scroll to position [203, 0]
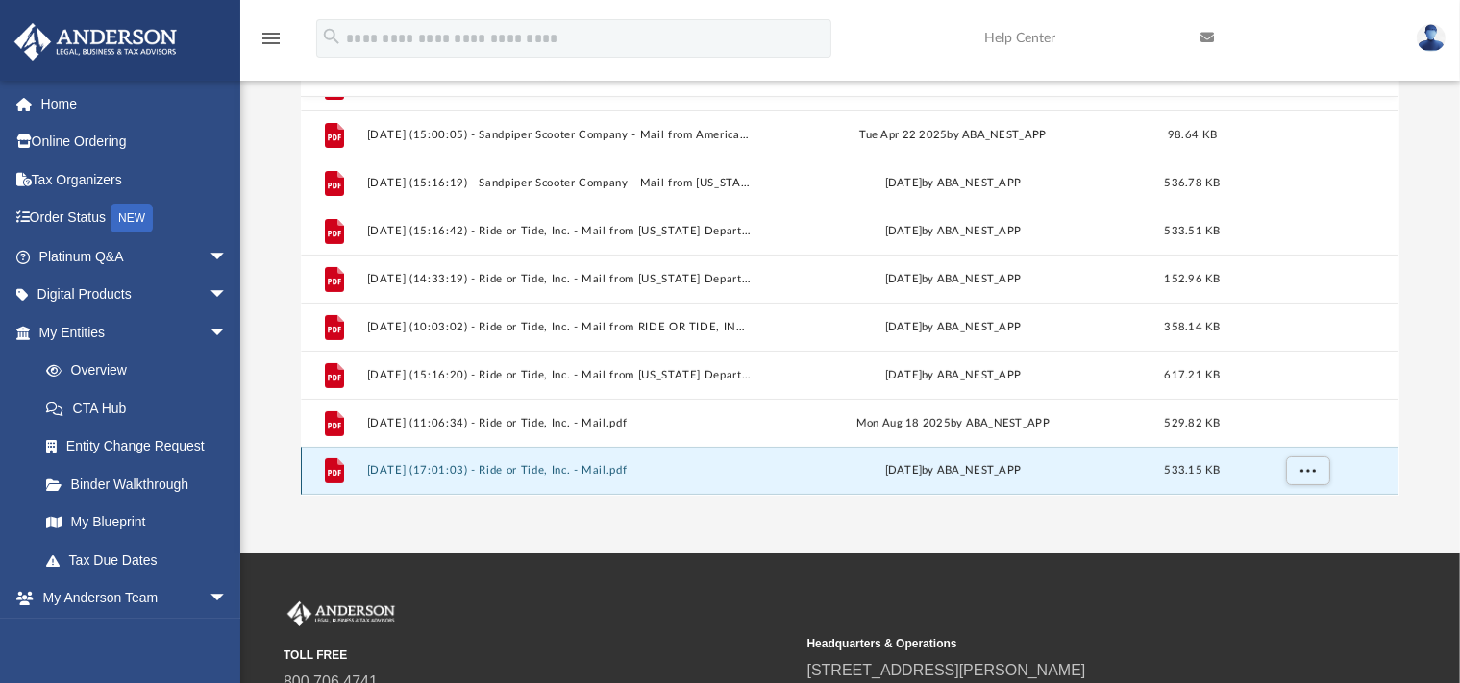
click at [559, 471] on button "2025.08.28 (17:01:03) - Ride or Tide, Inc. - Mail.pdf" at bounding box center [559, 471] width 385 height 12
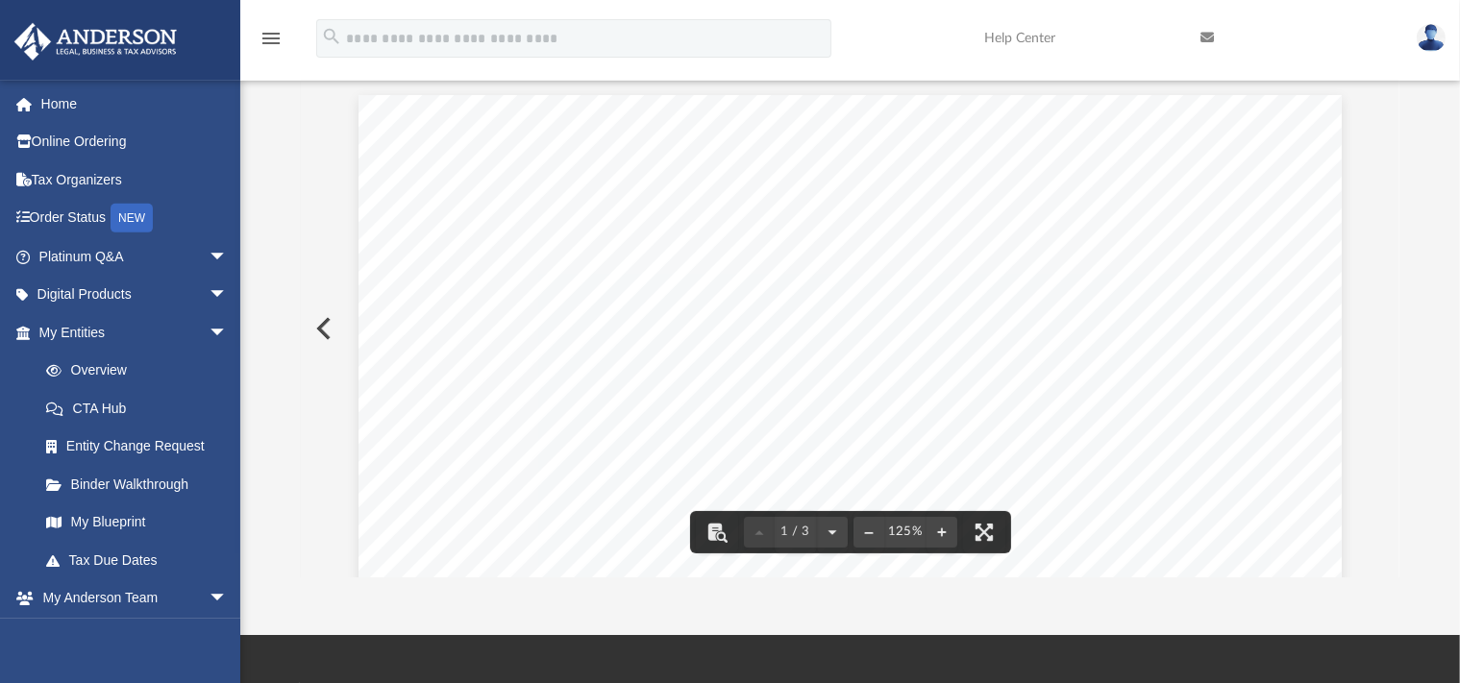
scroll to position [0, 0]
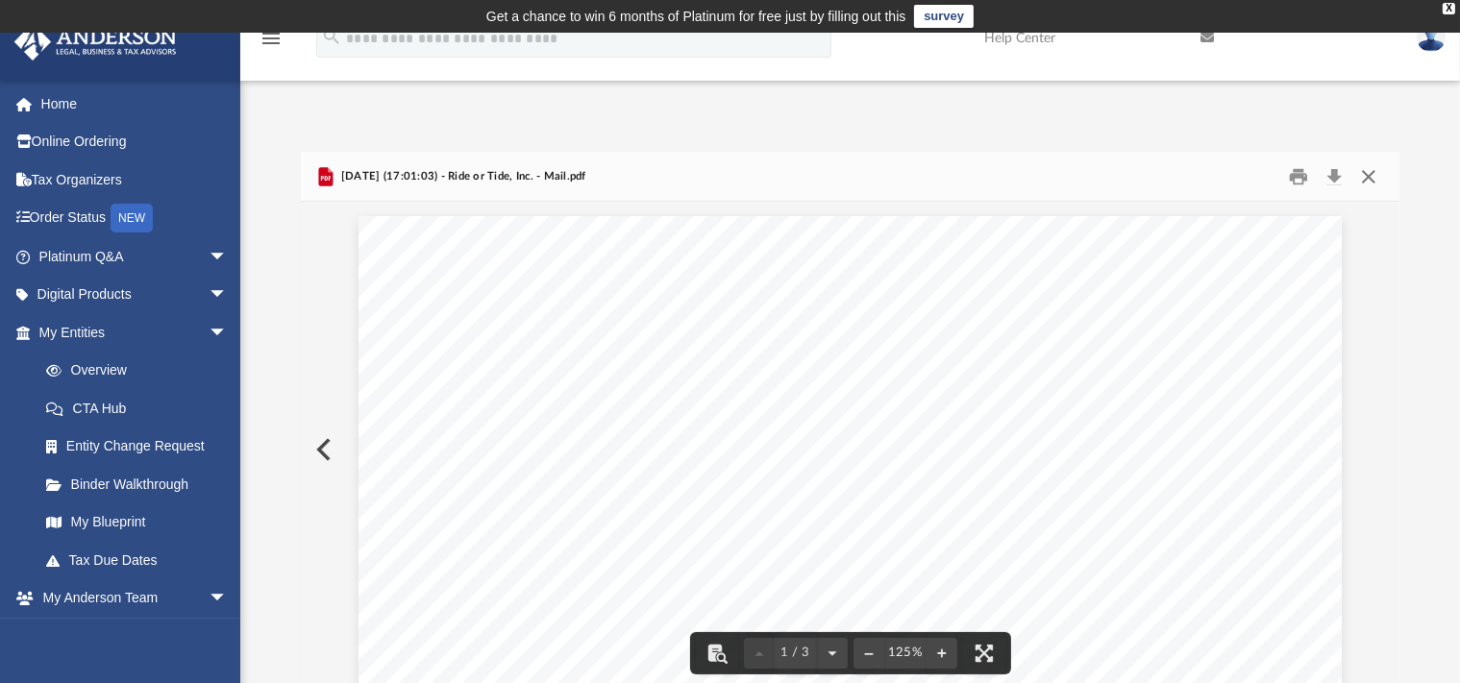
click at [1371, 175] on button "Close" at bounding box center [1368, 176] width 35 height 30
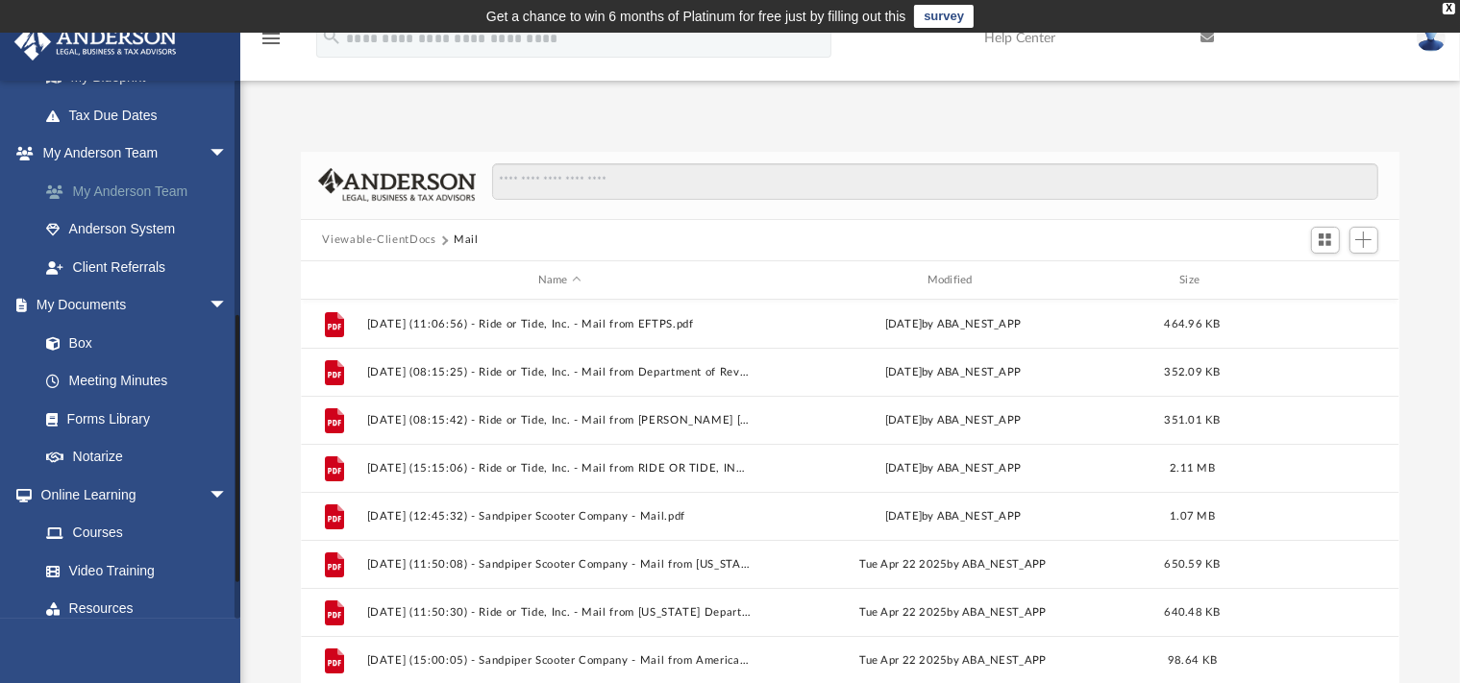
scroll to position [461, 0]
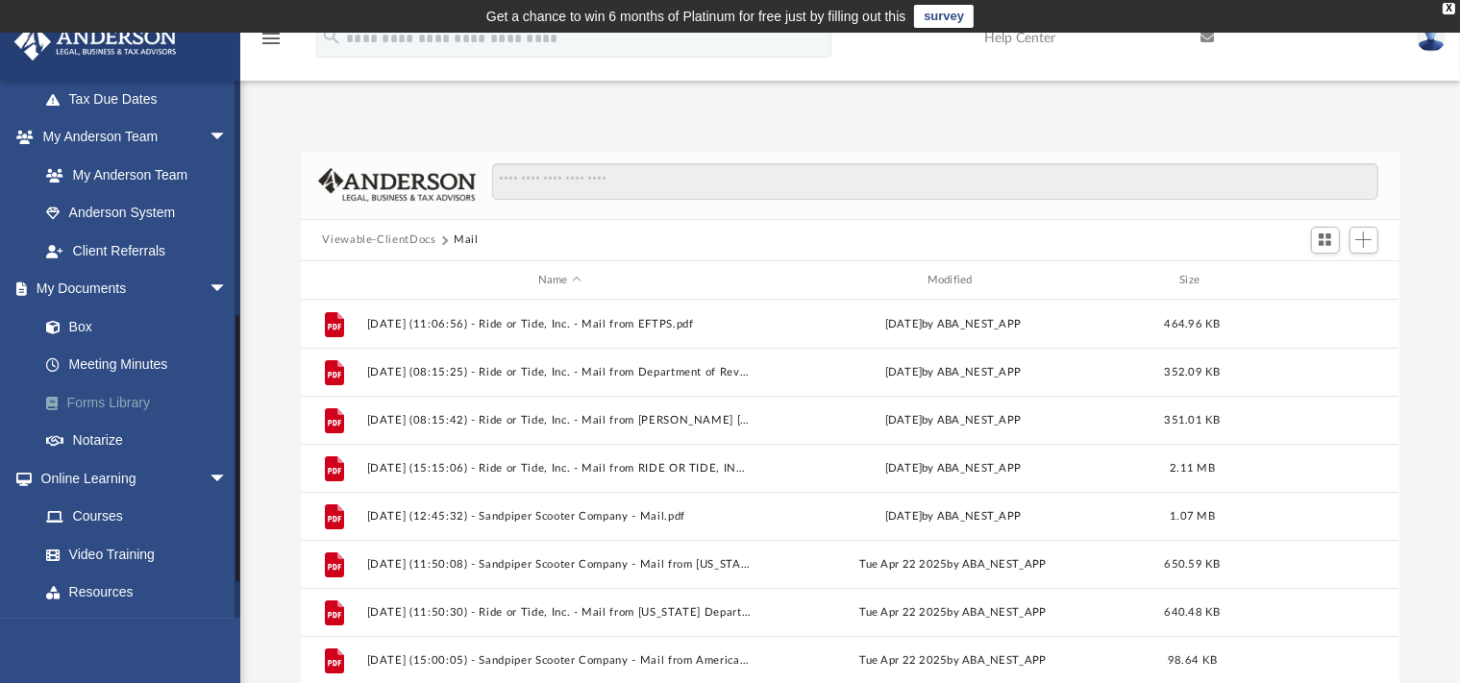
click at [123, 402] on link "Forms Library" at bounding box center [142, 402] width 230 height 38
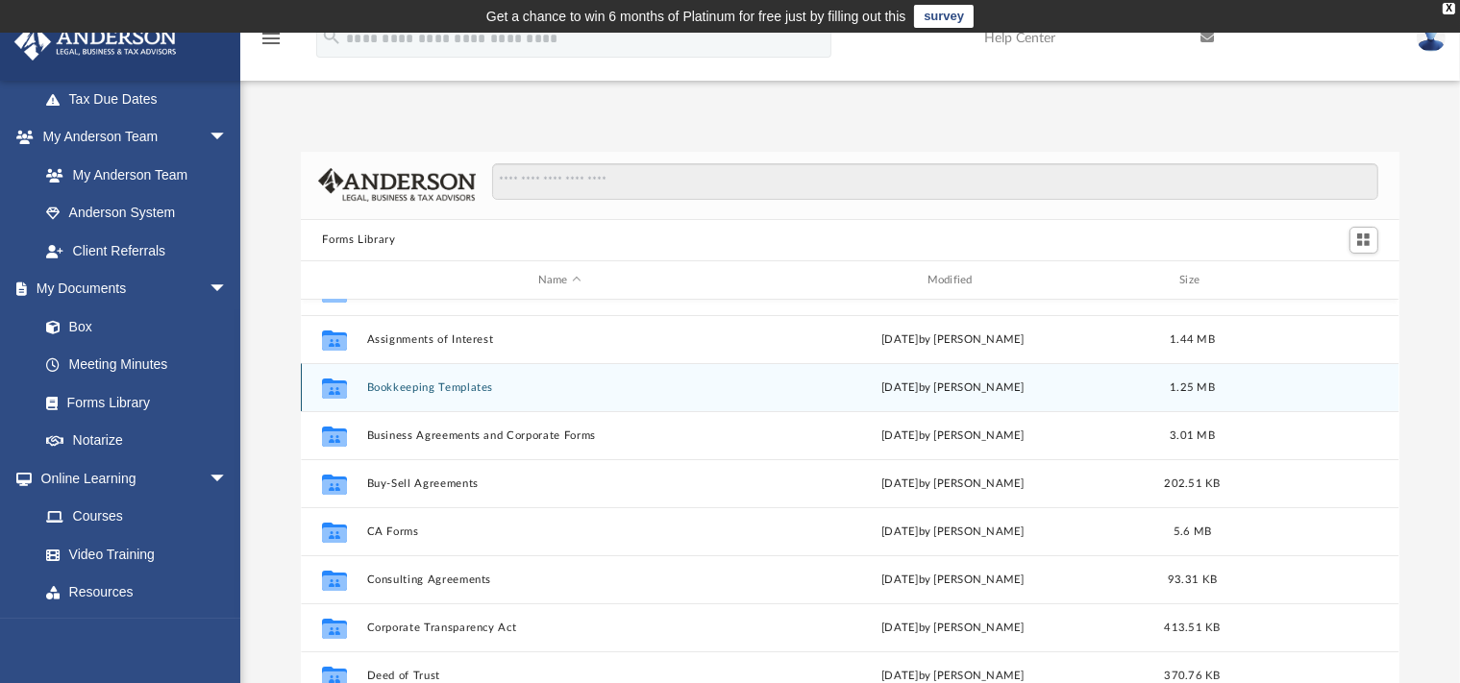
scroll to position [193, 0]
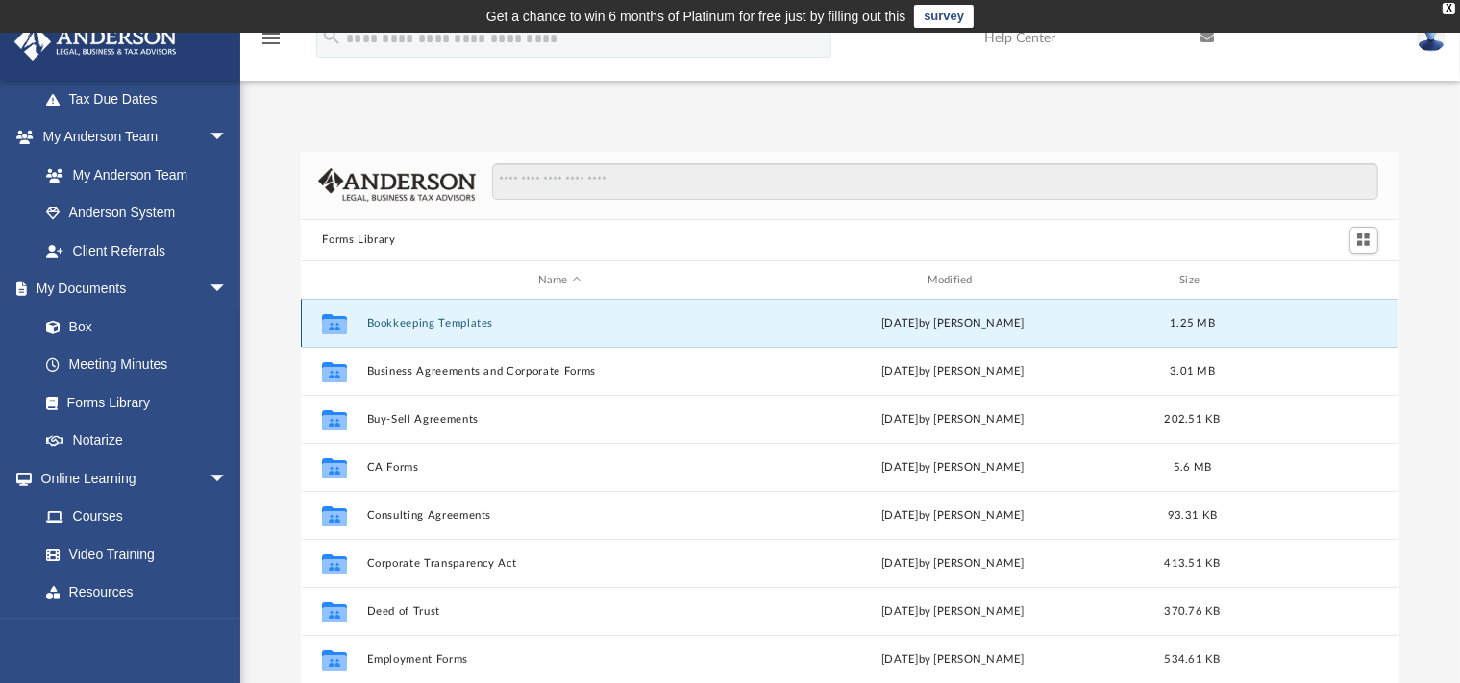
click at [467, 317] on div "Collaborated Folder Bookkeeping Templates Mon Jan 30 2023 by Mary Acree 1.25 MB" at bounding box center [849, 323] width 1097 height 48
click at [336, 329] on icon "grid" at bounding box center [334, 325] width 25 height 20
click at [393, 324] on button "Bookkeeping Templates" at bounding box center [559, 324] width 385 height 12
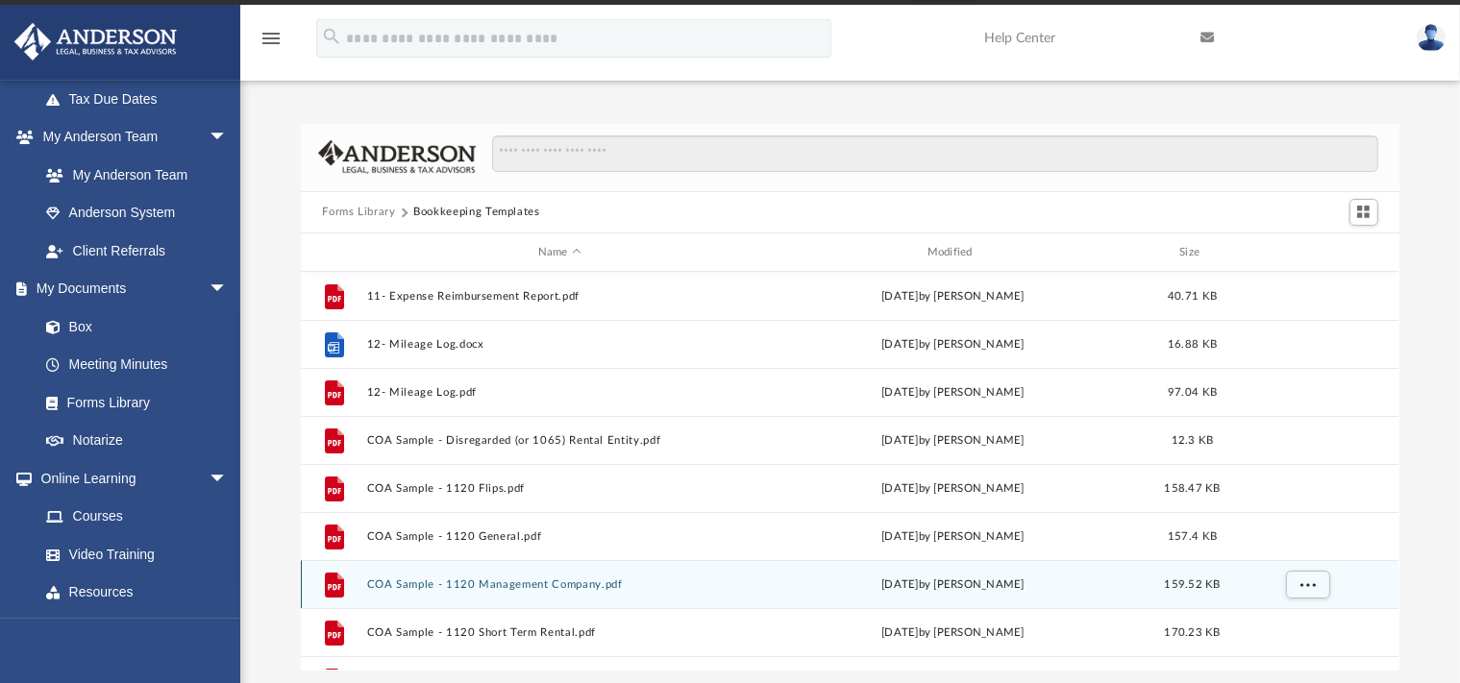
scroll to position [0, 0]
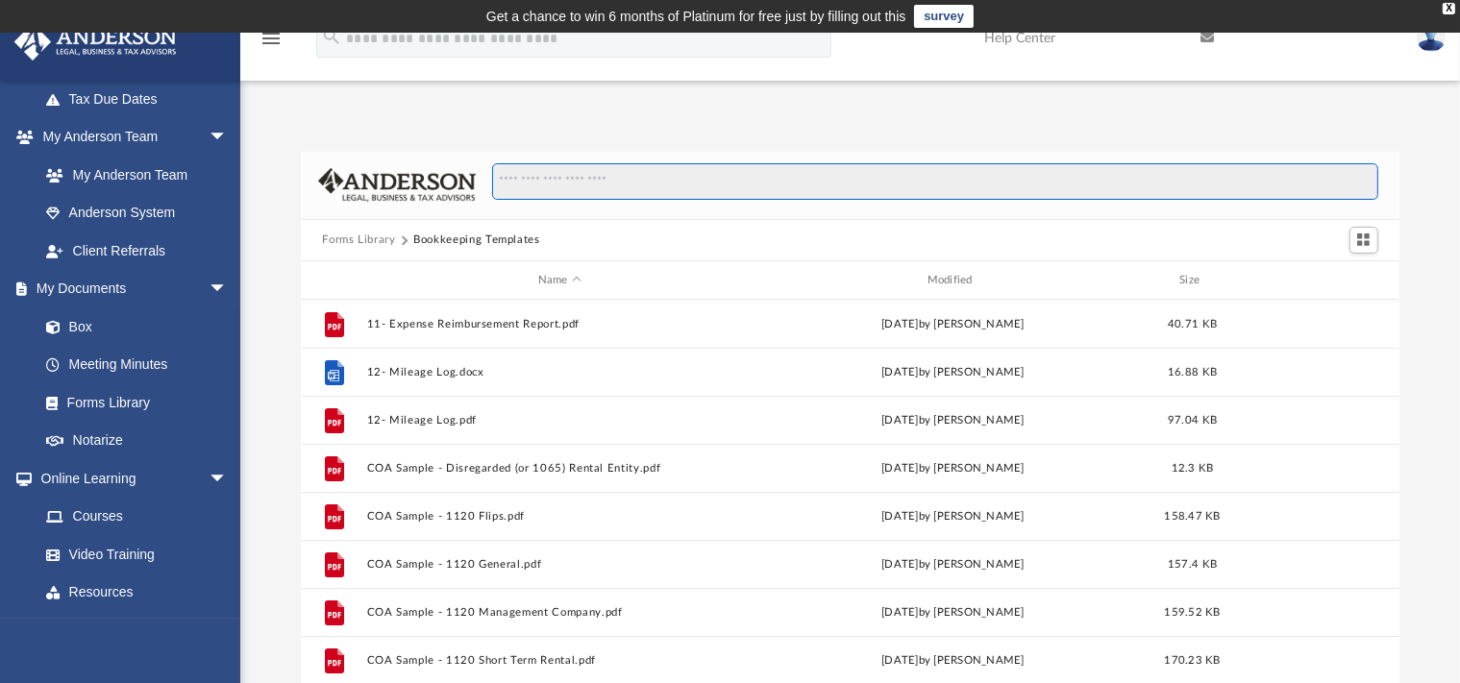
click at [610, 170] on input "Search files and folders" at bounding box center [934, 181] width 885 height 37
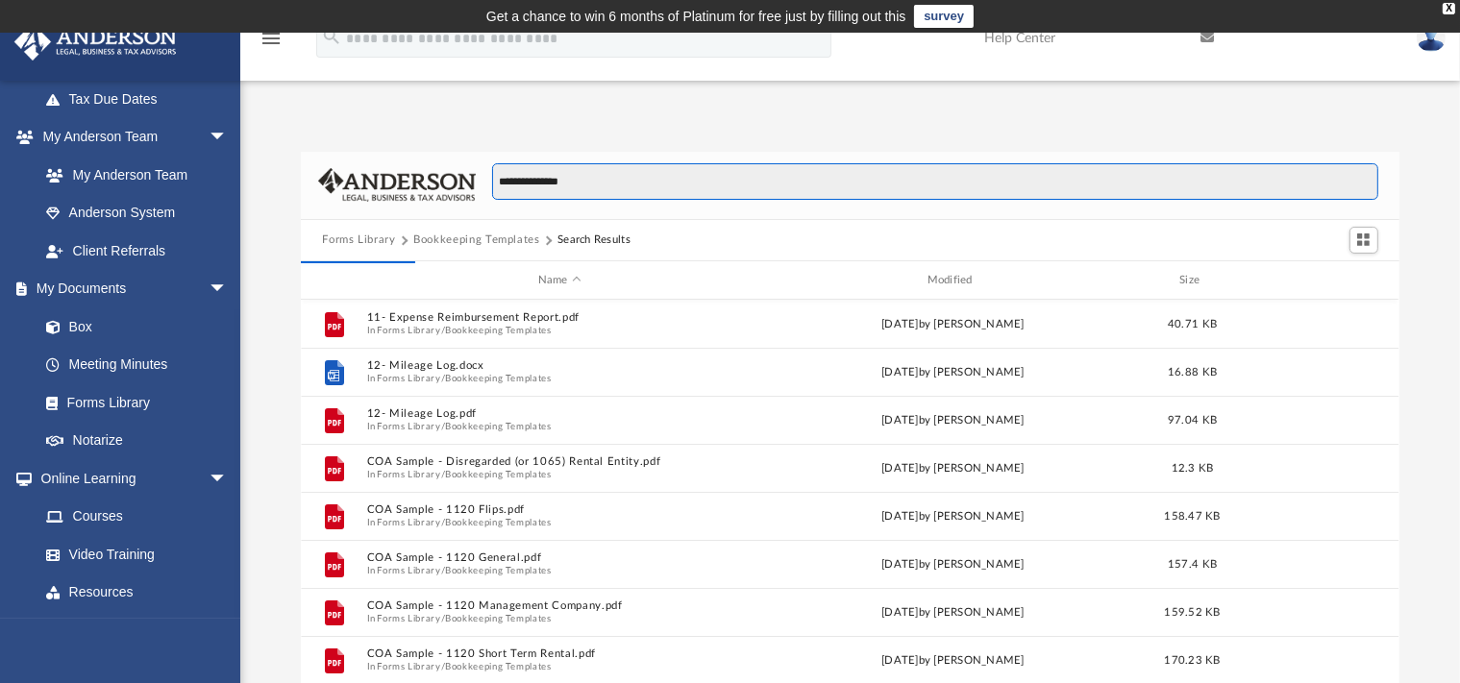
type input "**********"
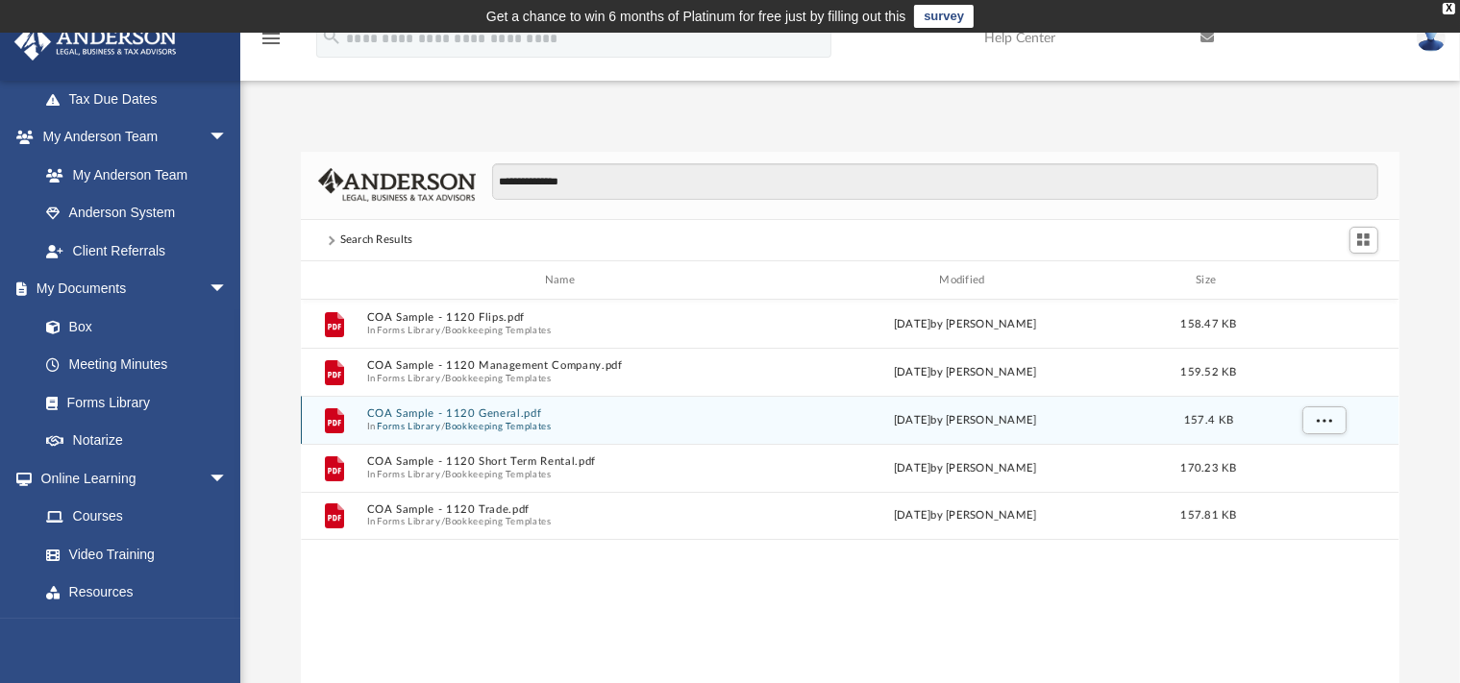
click at [513, 419] on button "COA Sample - 1120 General.pdf" at bounding box center [563, 414] width 393 height 12
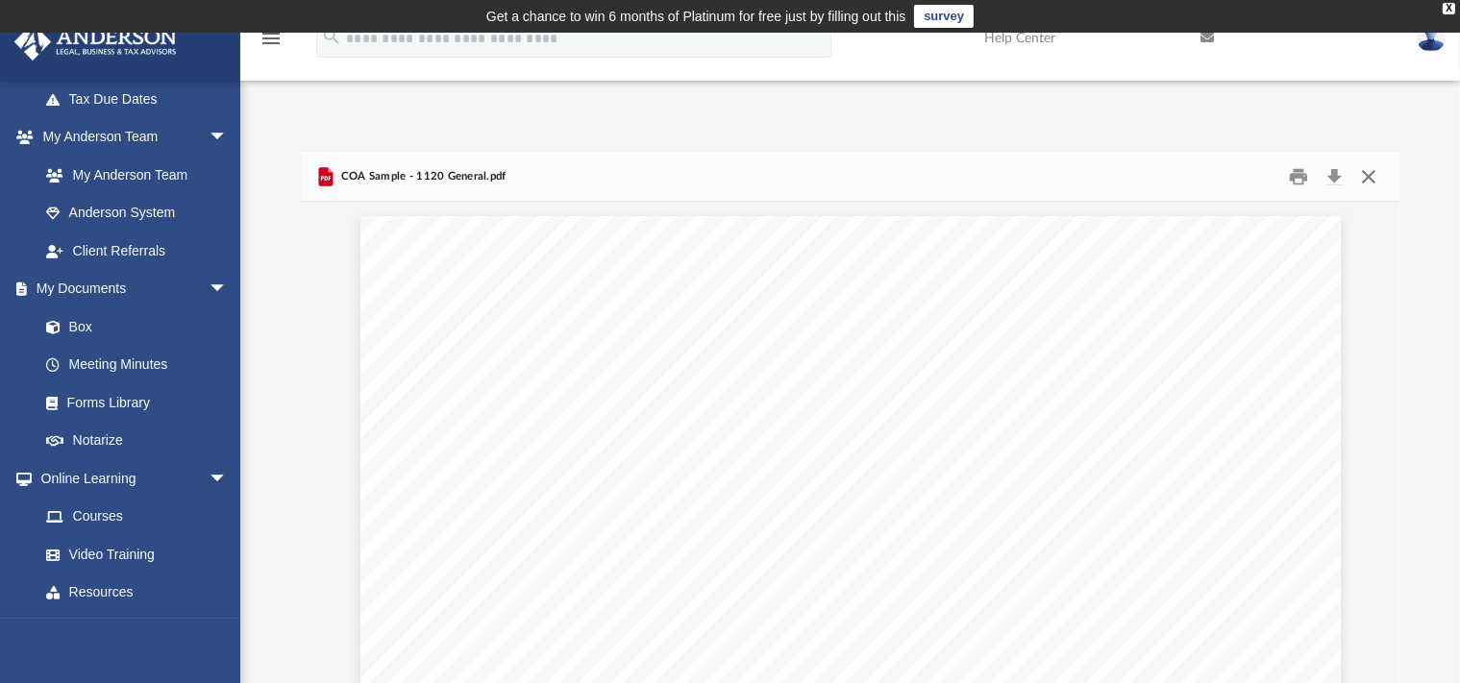
click at [1371, 176] on button "Close" at bounding box center [1368, 176] width 35 height 30
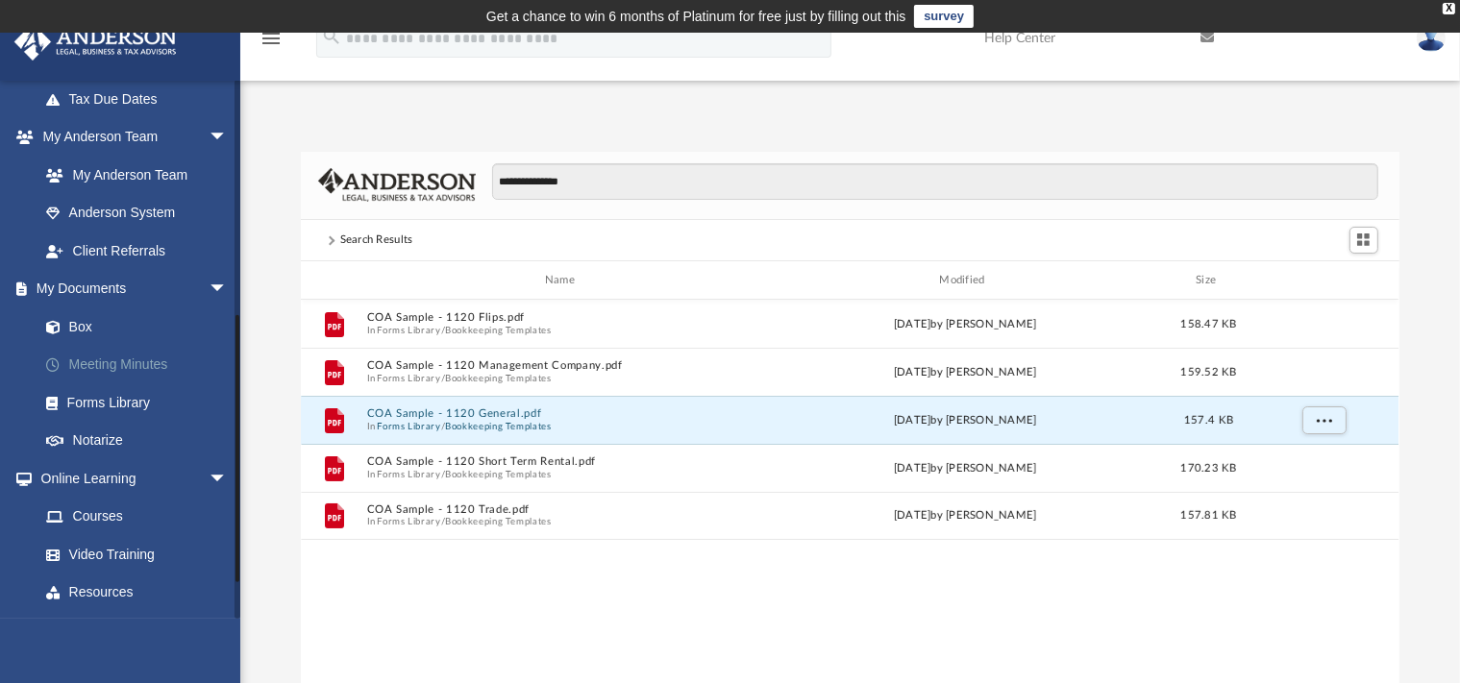
click at [78, 367] on link "Meeting Minutes" at bounding box center [142, 365] width 230 height 38
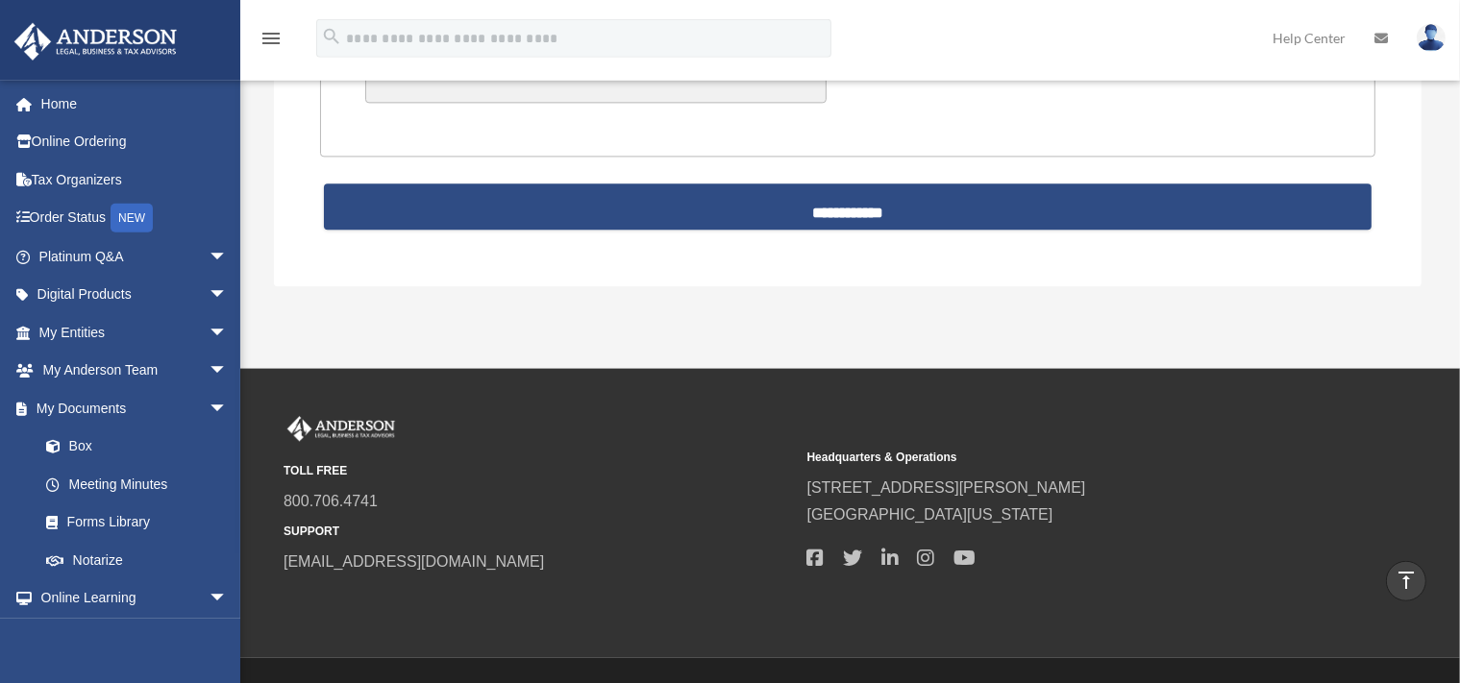
scroll to position [4442, 0]
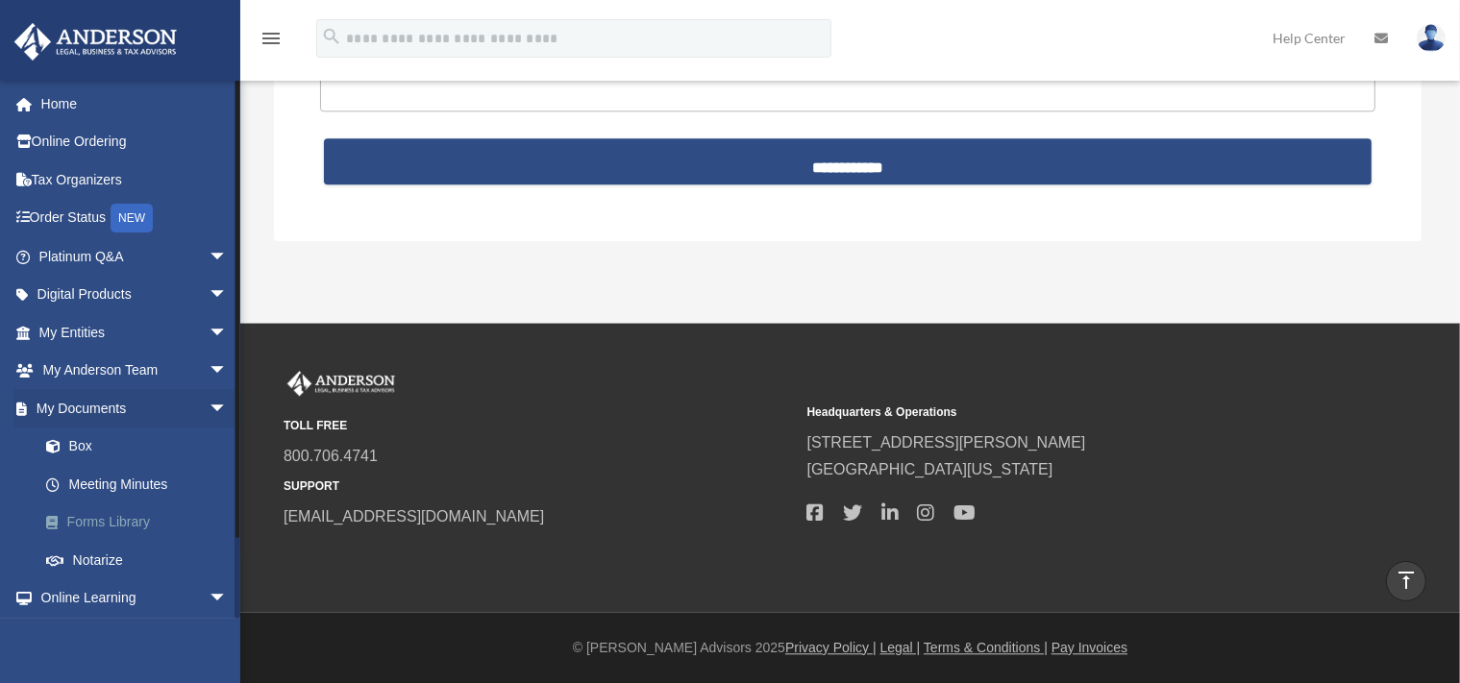
click at [129, 528] on link "Forms Library" at bounding box center [142, 523] width 230 height 38
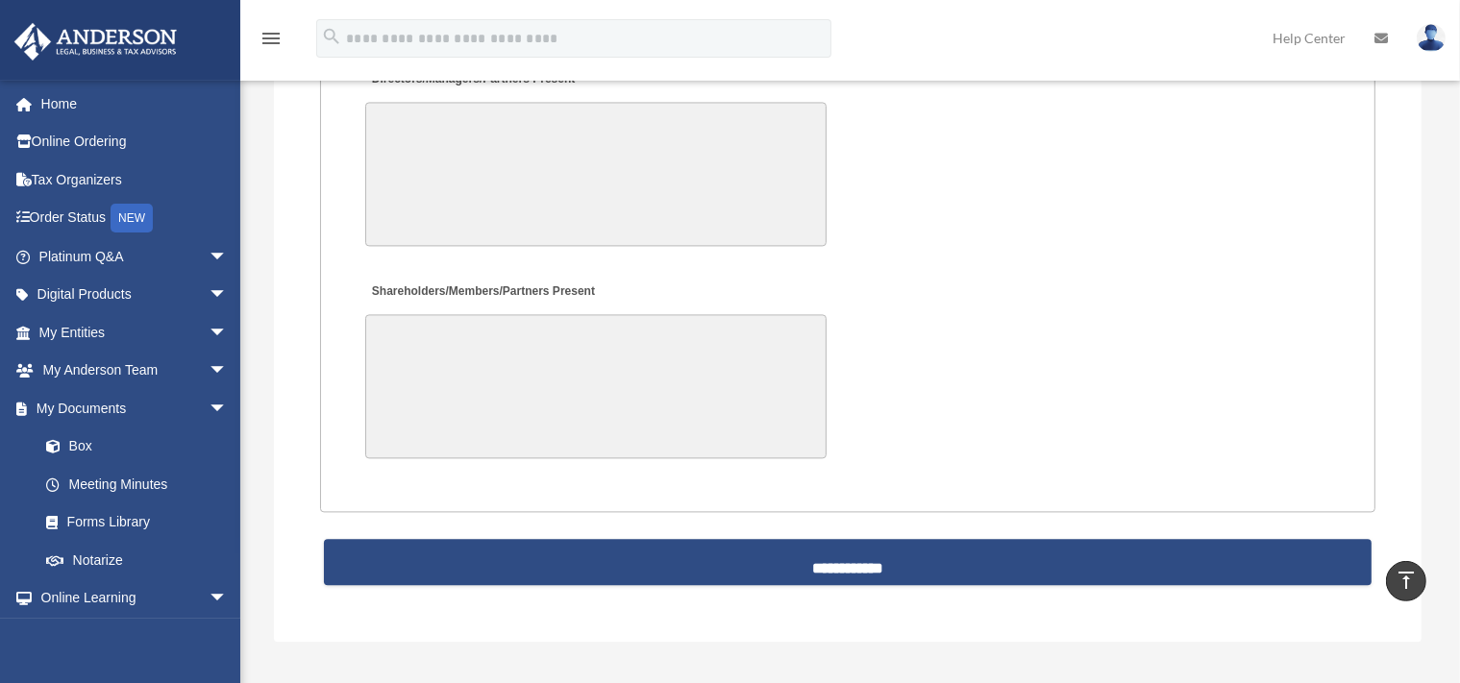
scroll to position [4036, 0]
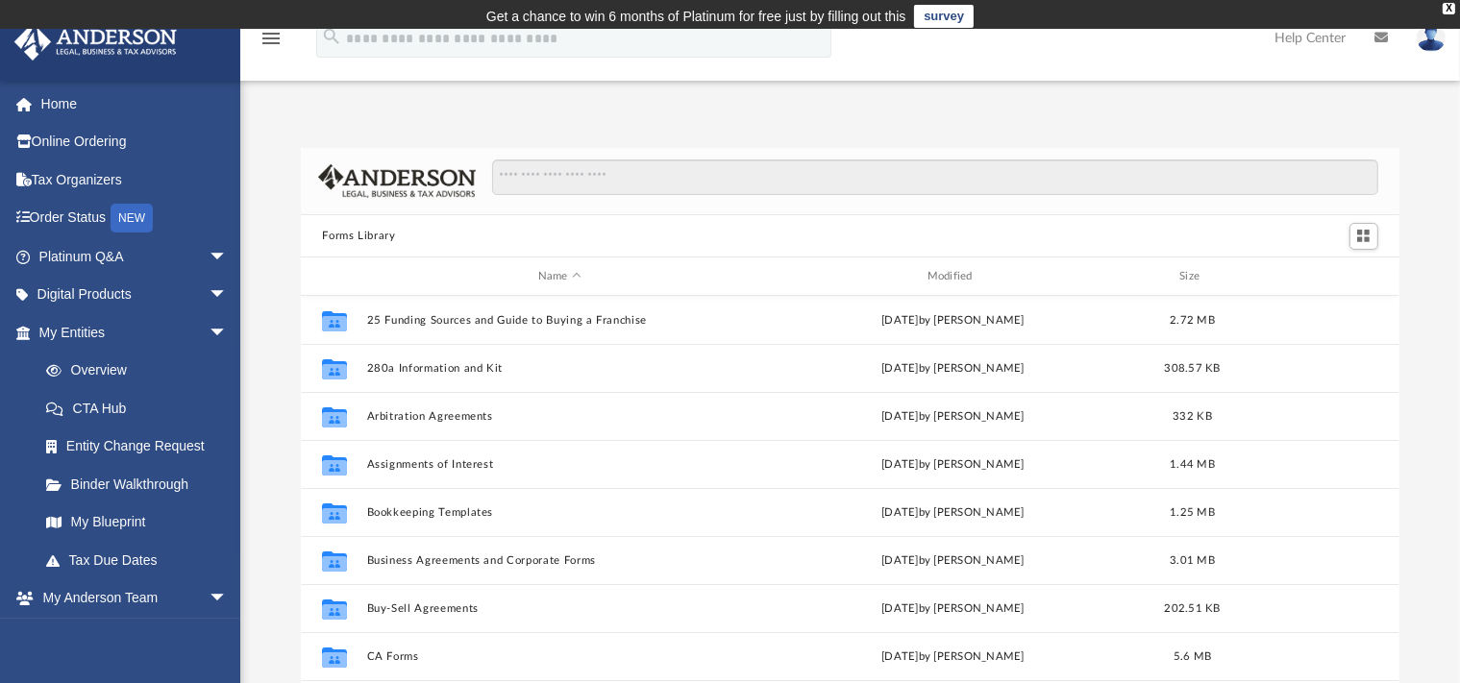
scroll to position [420, 1081]
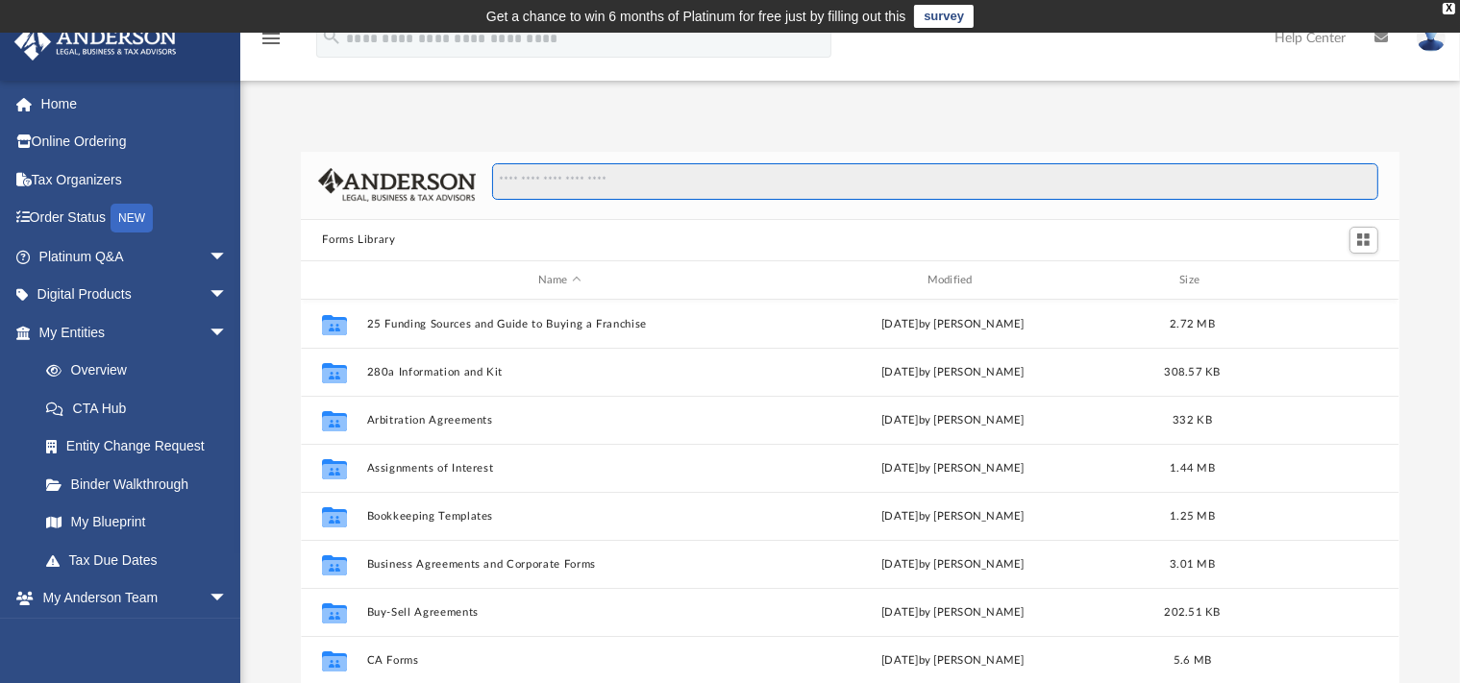
click at [667, 186] on input "Search files and folders" at bounding box center [934, 181] width 885 height 37
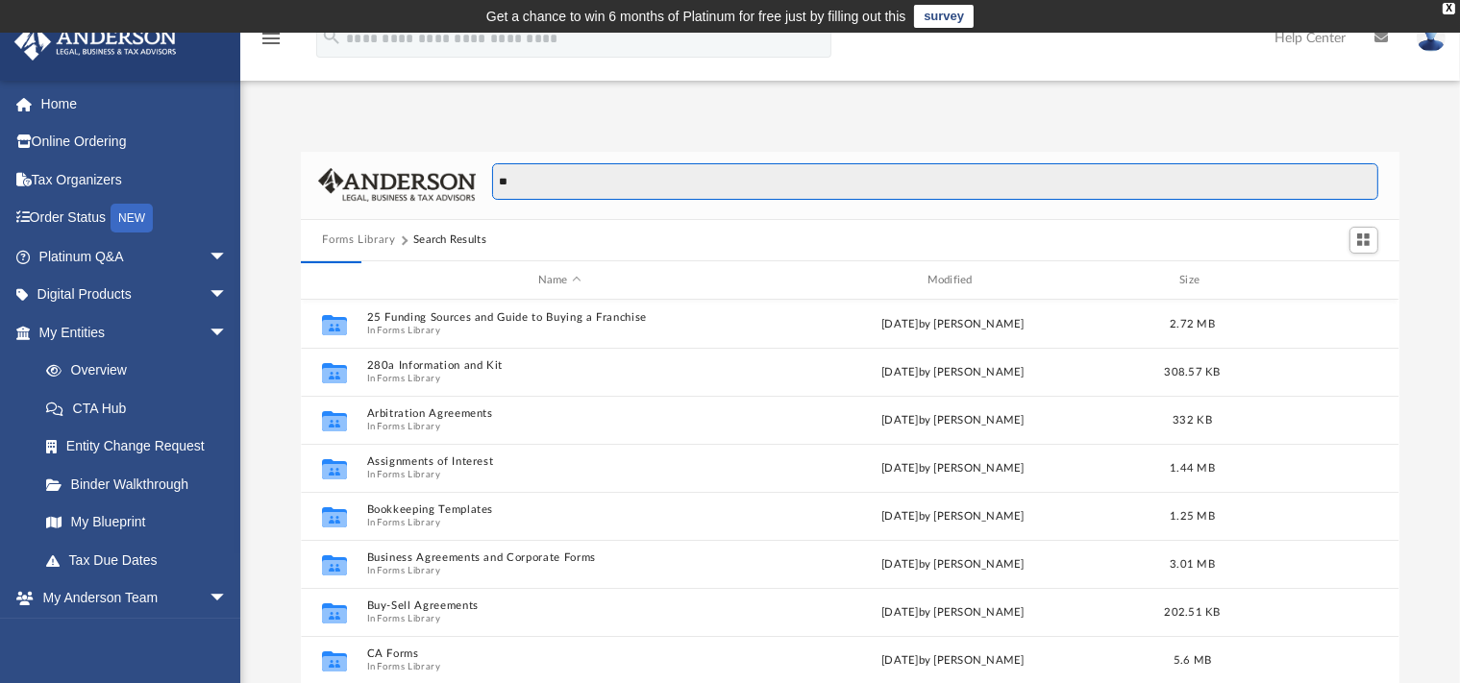
type input "*"
type input "*******"
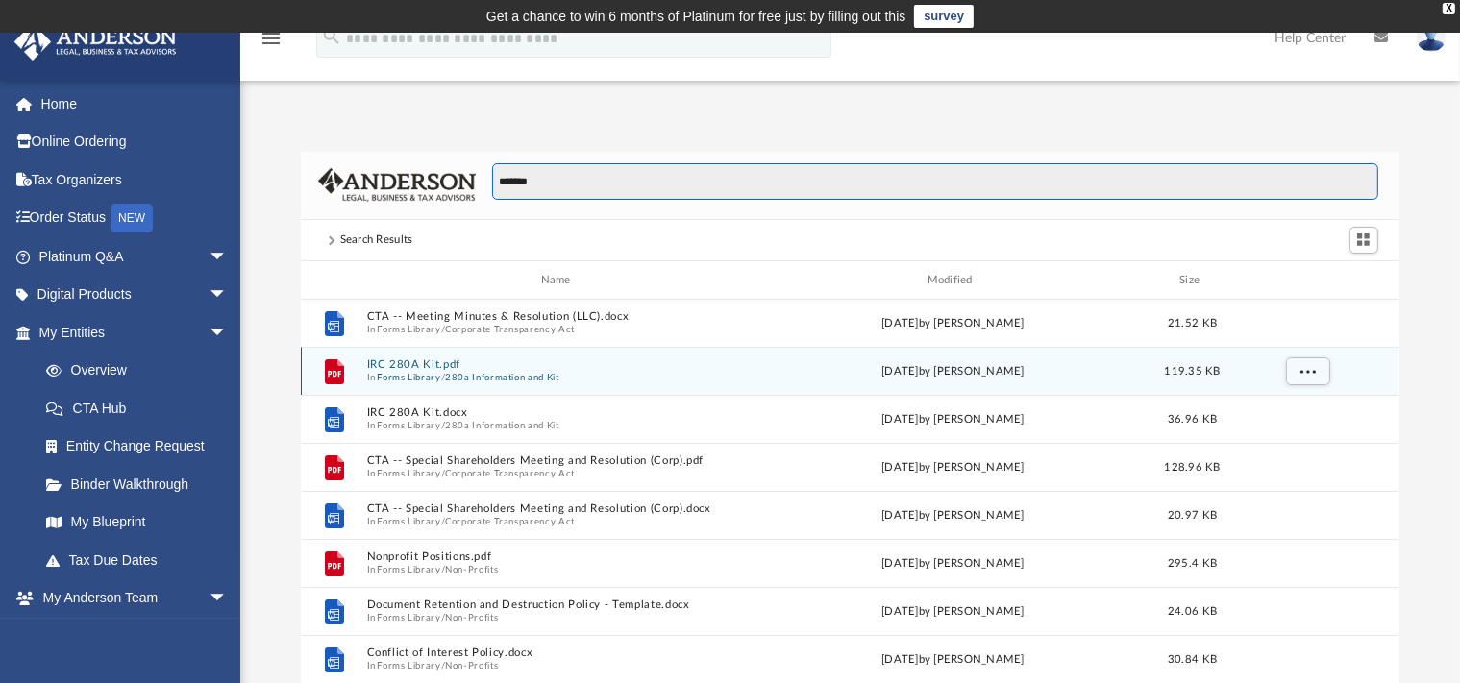
scroll to position [0, 0]
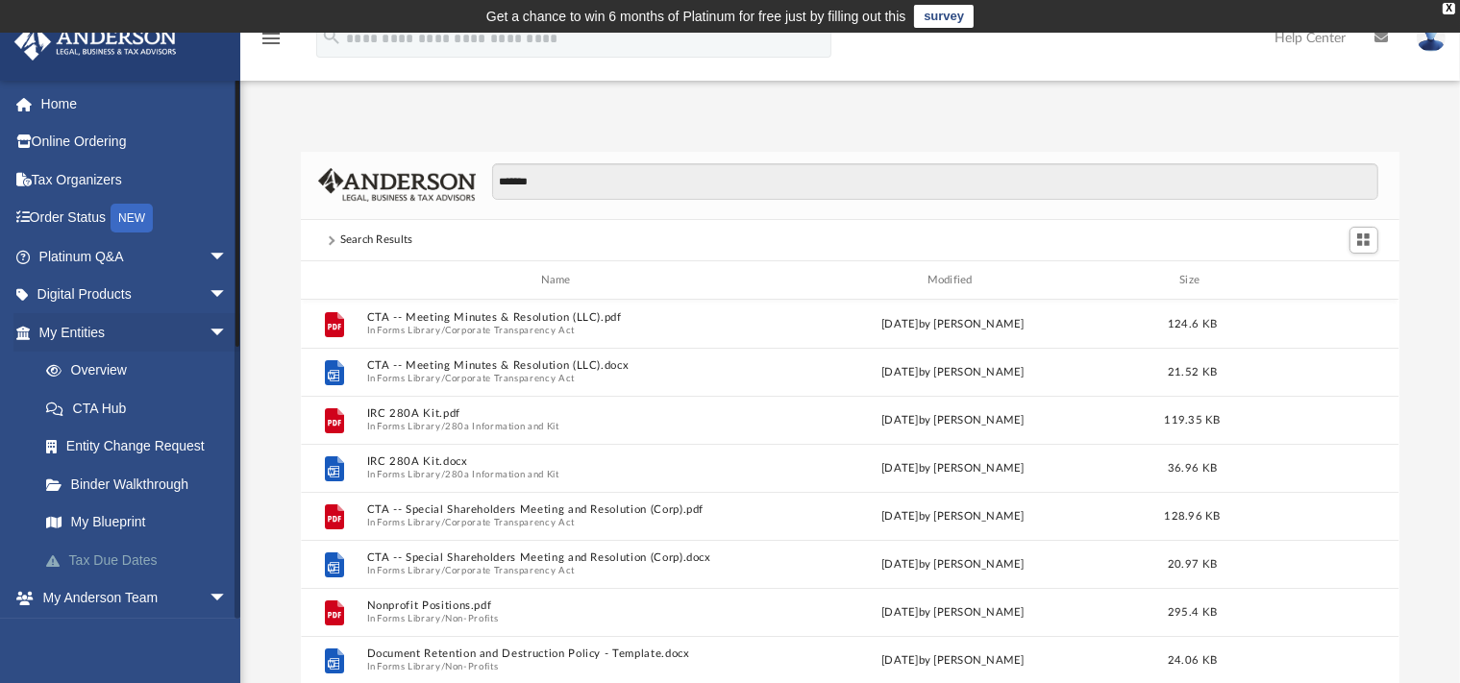
click at [111, 558] on link "Tax Due Dates" at bounding box center [142, 560] width 230 height 38
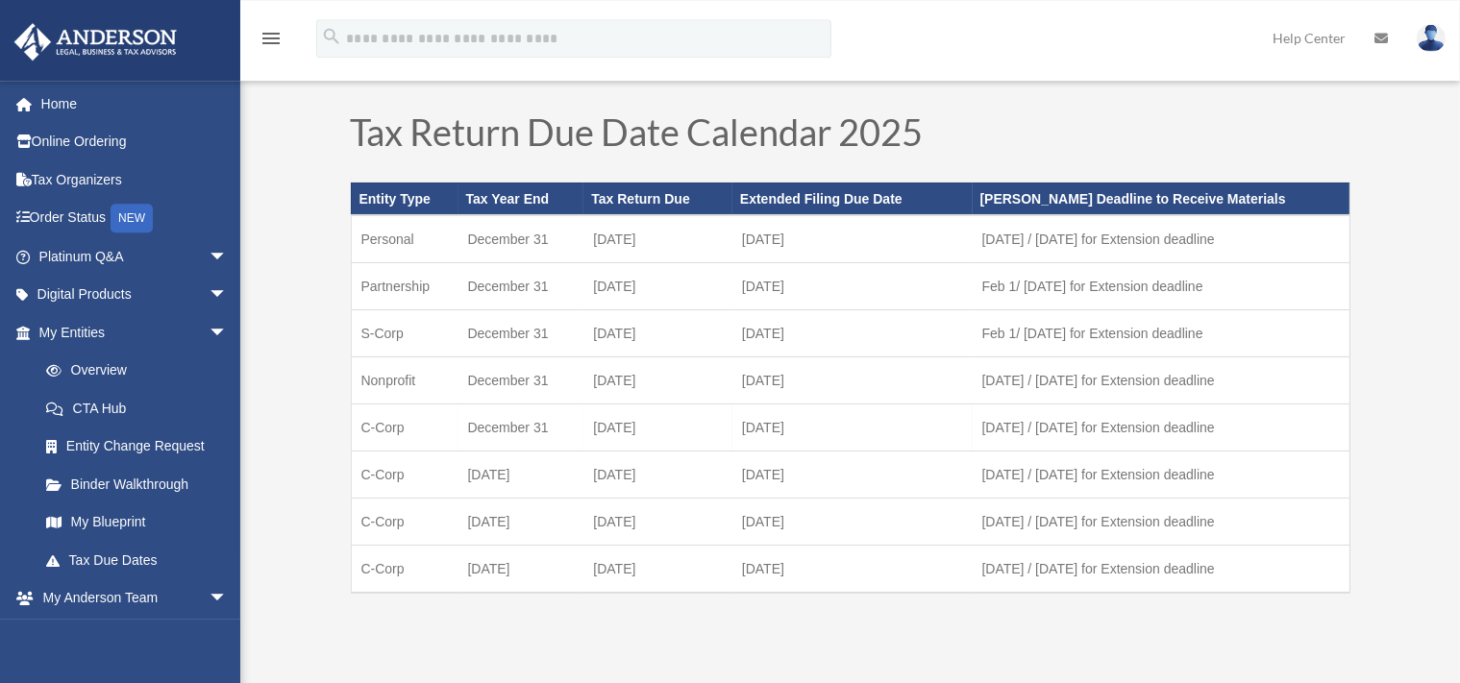
scroll to position [101, 0]
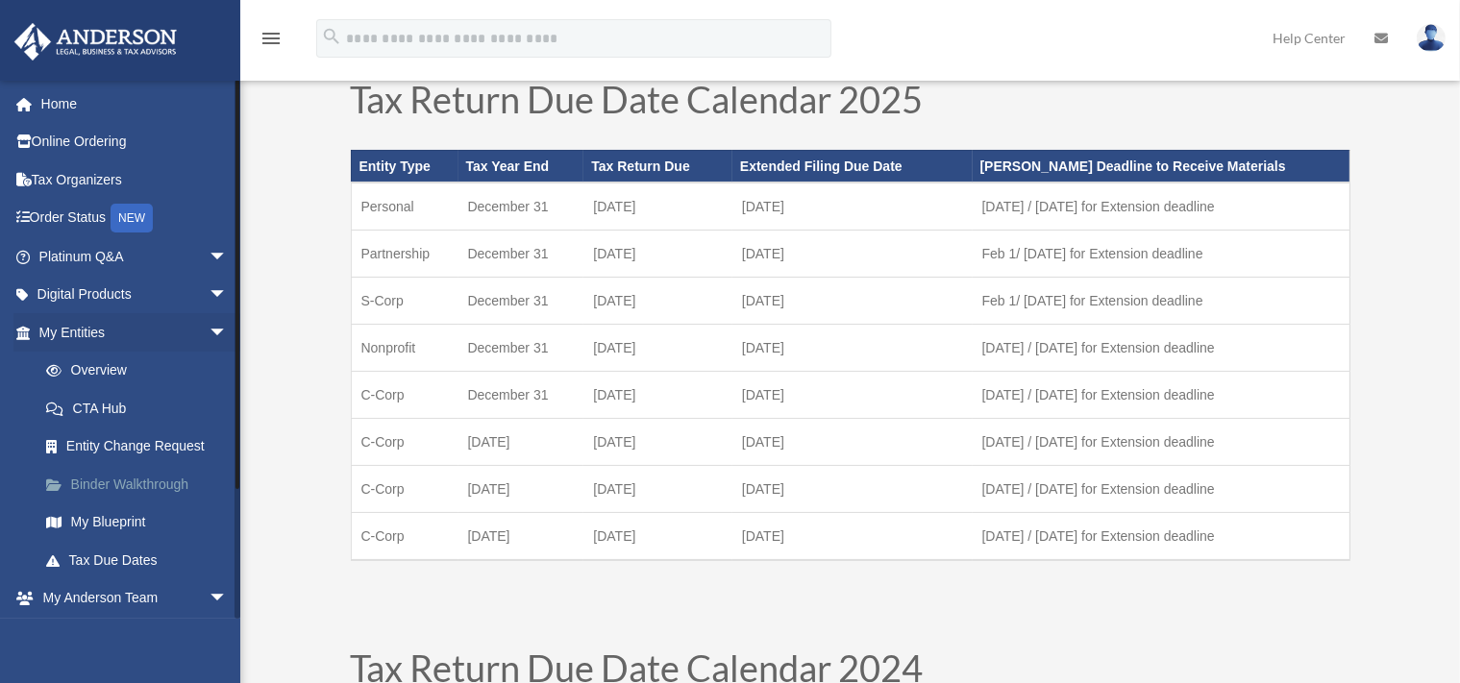
click at [169, 491] on link "Binder Walkthrough" at bounding box center [142, 484] width 230 height 38
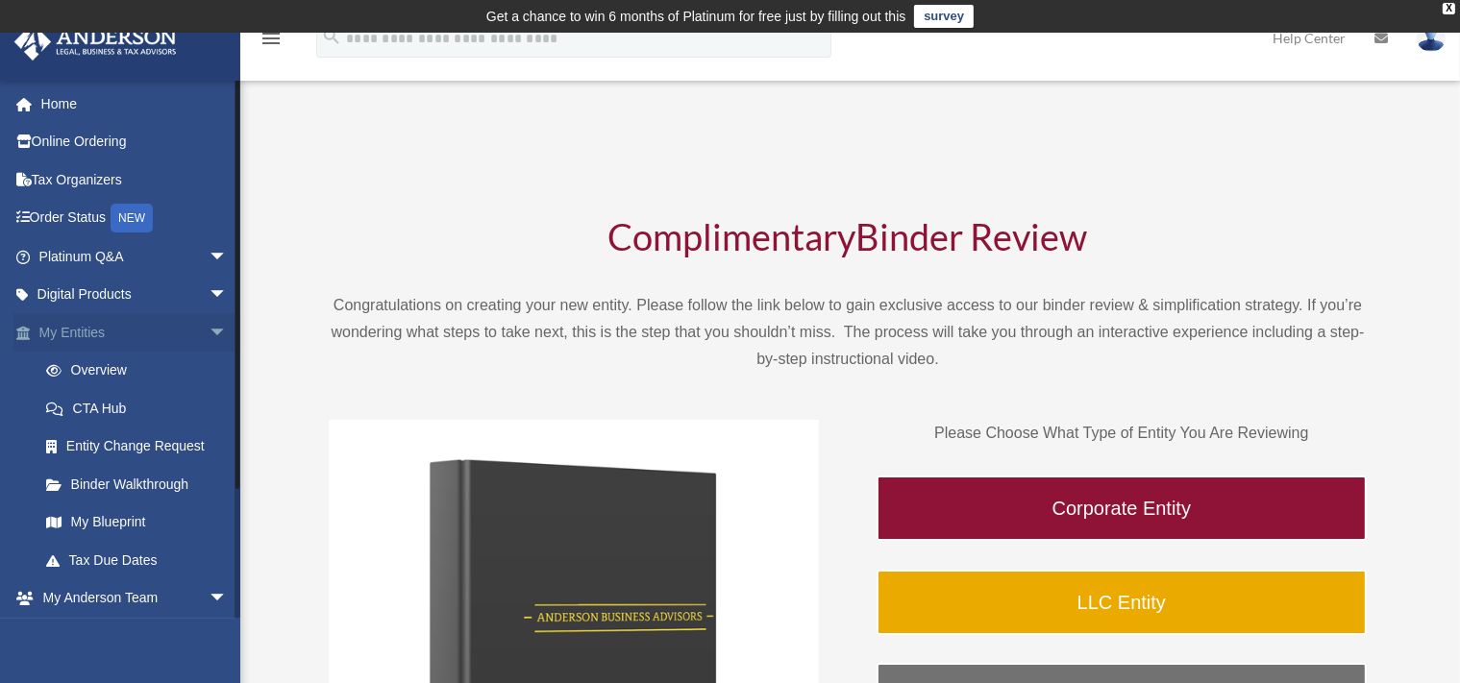
click at [86, 330] on link "My Entities arrow_drop_down" at bounding box center [134, 332] width 243 height 38
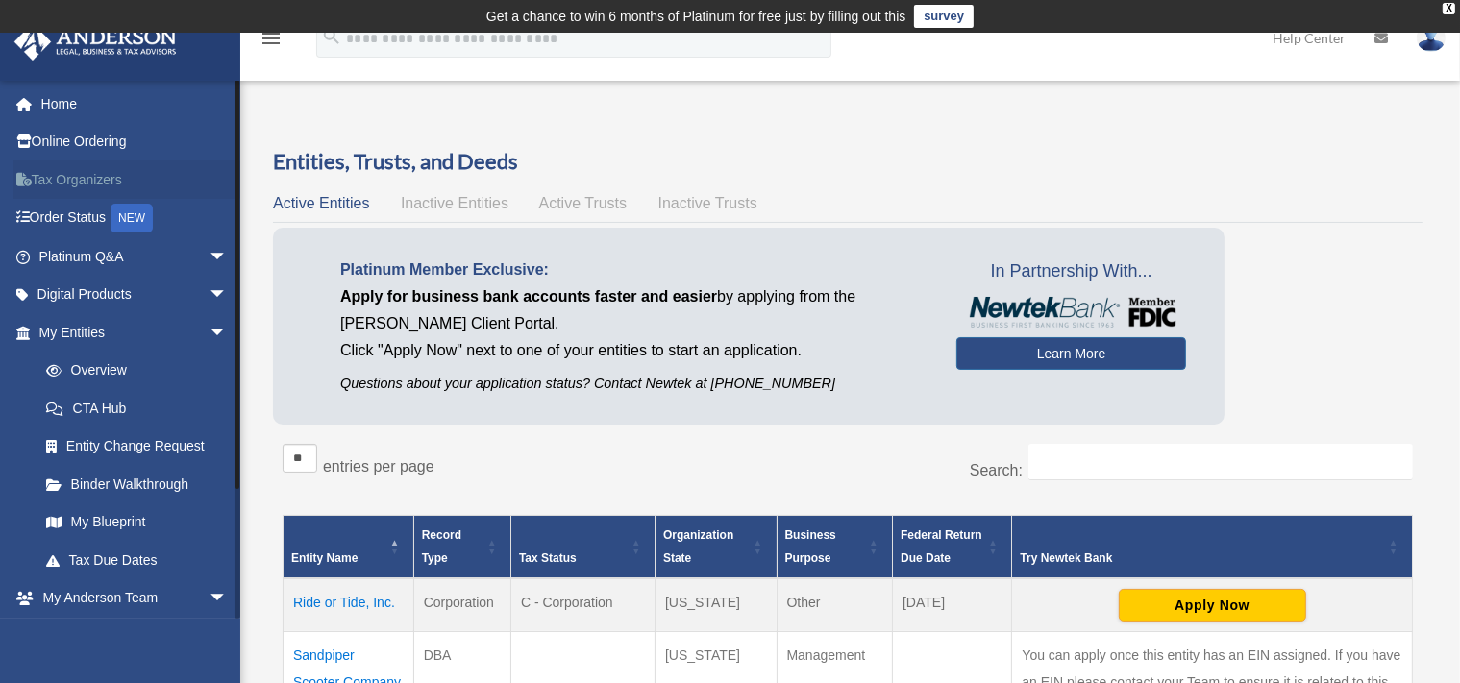
click at [48, 167] on link "Tax Organizers" at bounding box center [134, 179] width 243 height 38
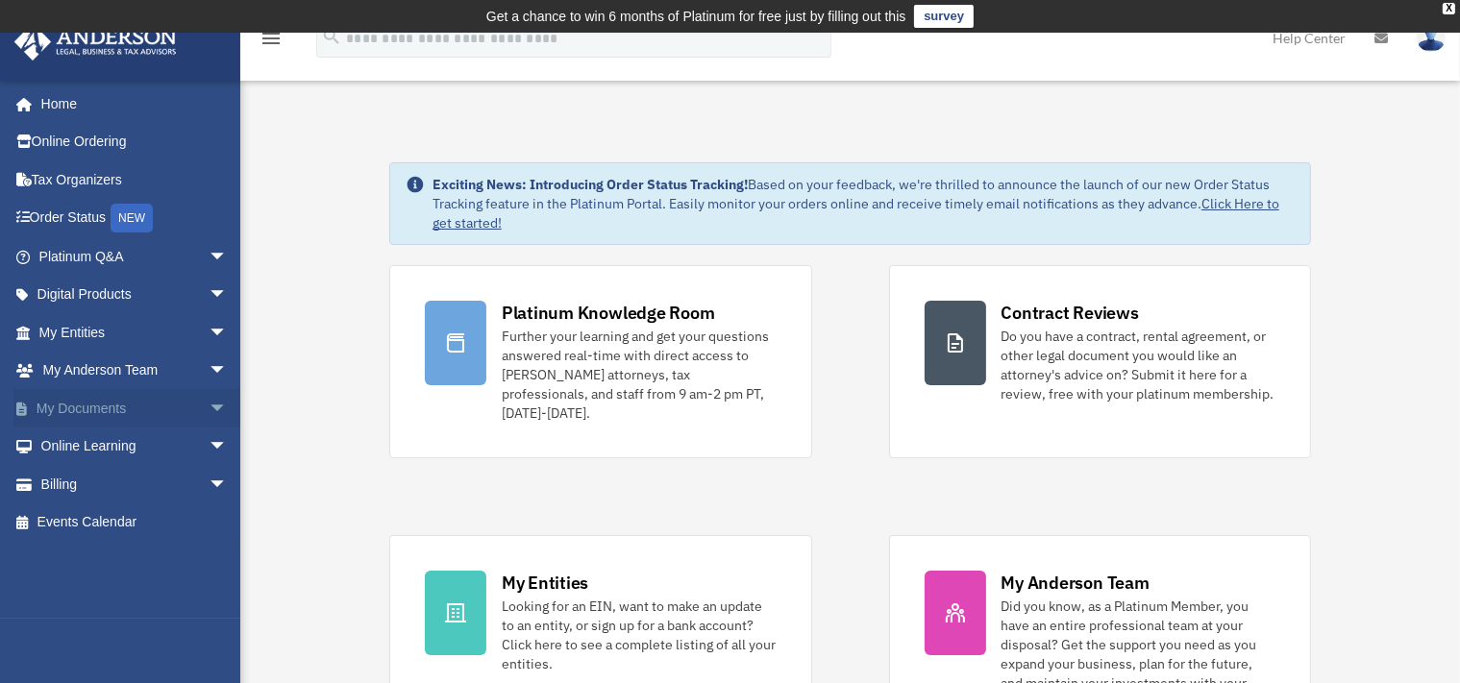
click at [209, 402] on span "arrow_drop_down" at bounding box center [228, 408] width 38 height 39
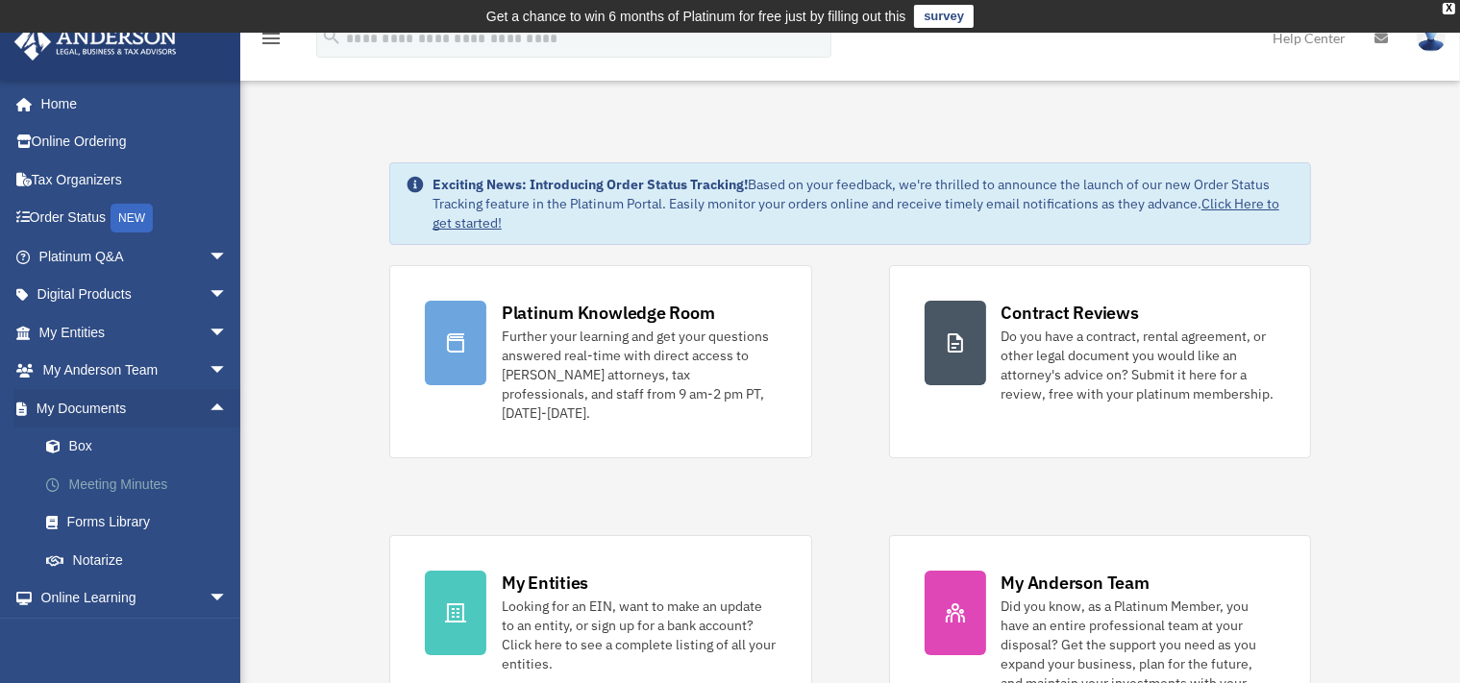
click at [153, 479] on link "Meeting Minutes" at bounding box center [142, 484] width 230 height 38
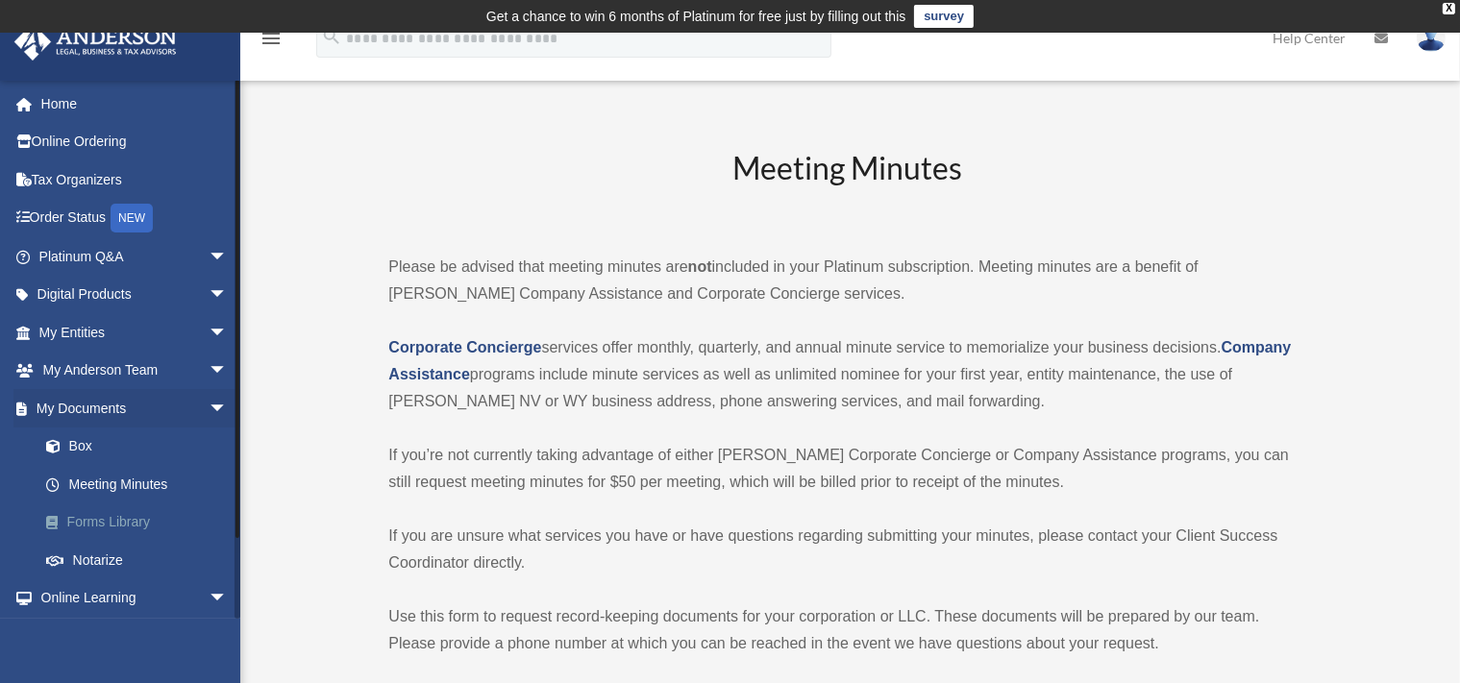
click at [117, 521] on link "Forms Library" at bounding box center [142, 523] width 230 height 38
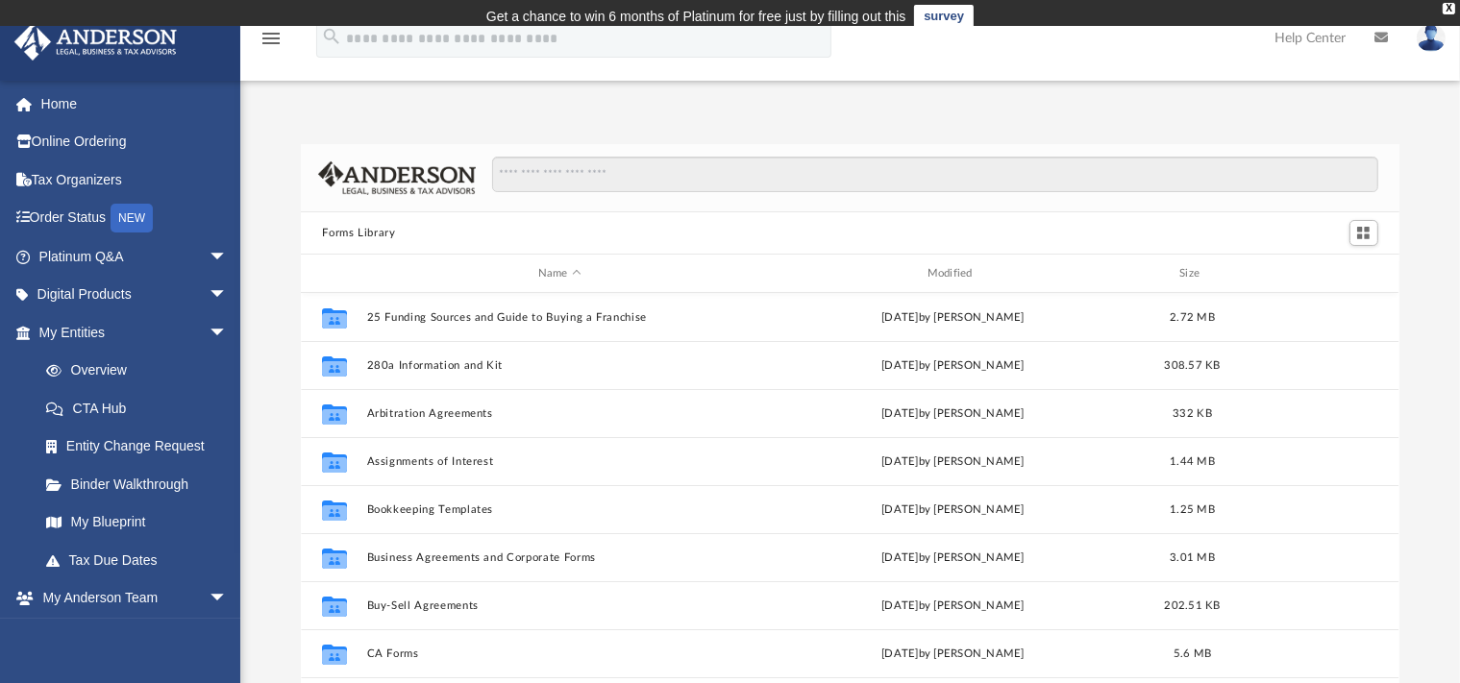
scroll to position [420, 1081]
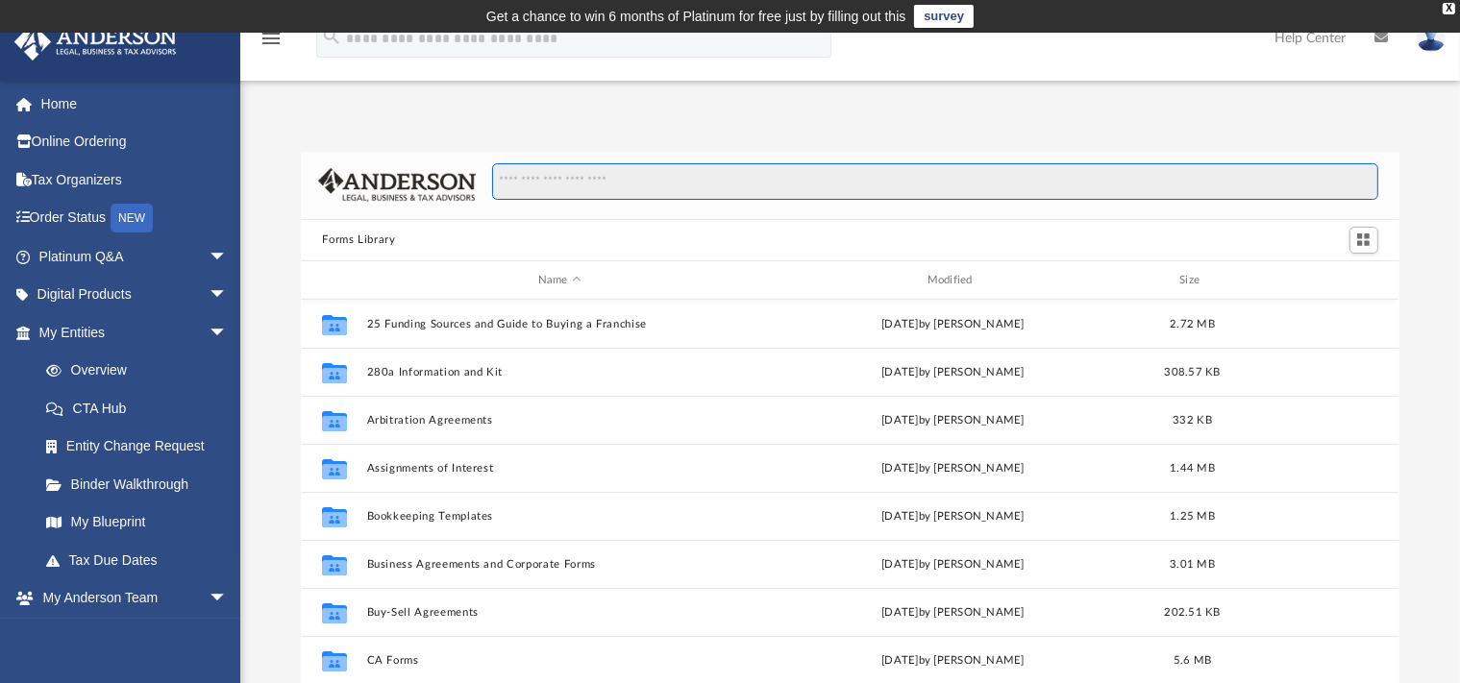
click at [559, 179] on input "Search files and folders" at bounding box center [934, 181] width 885 height 37
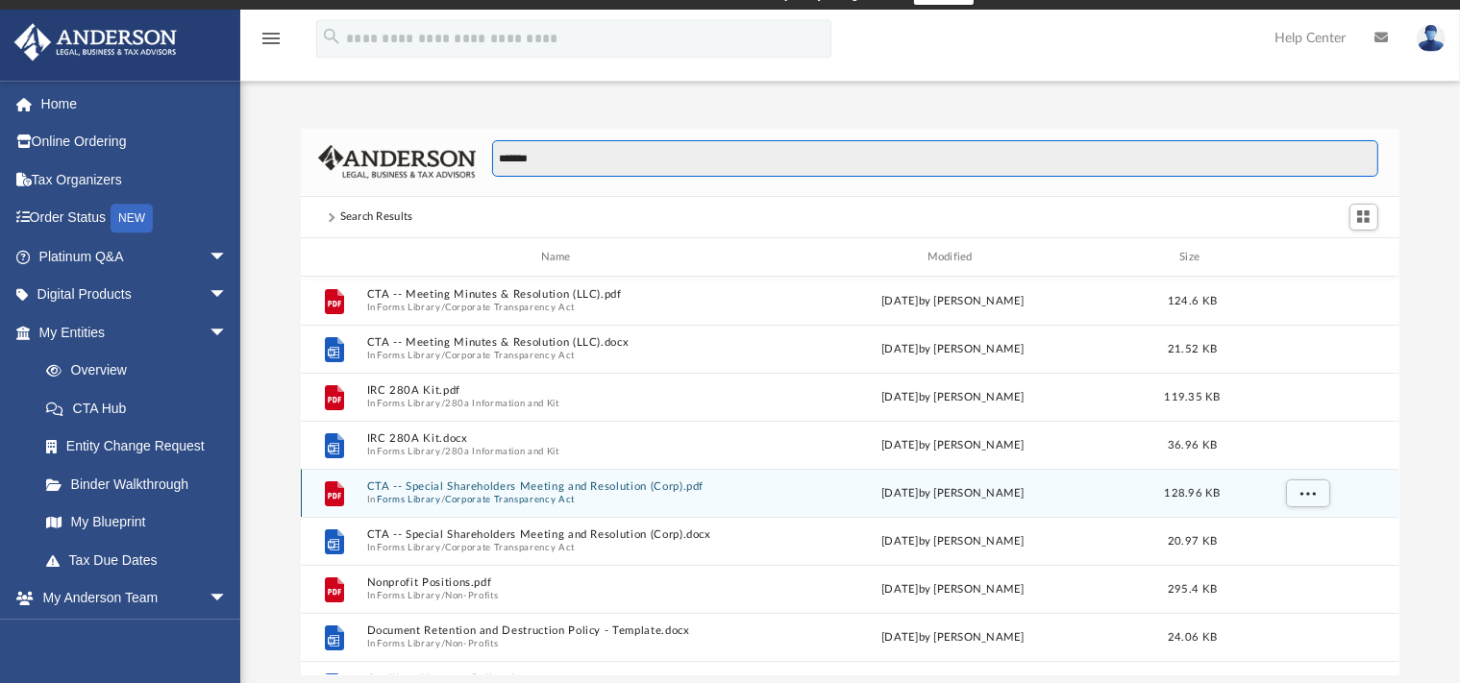
scroll to position [0, 0]
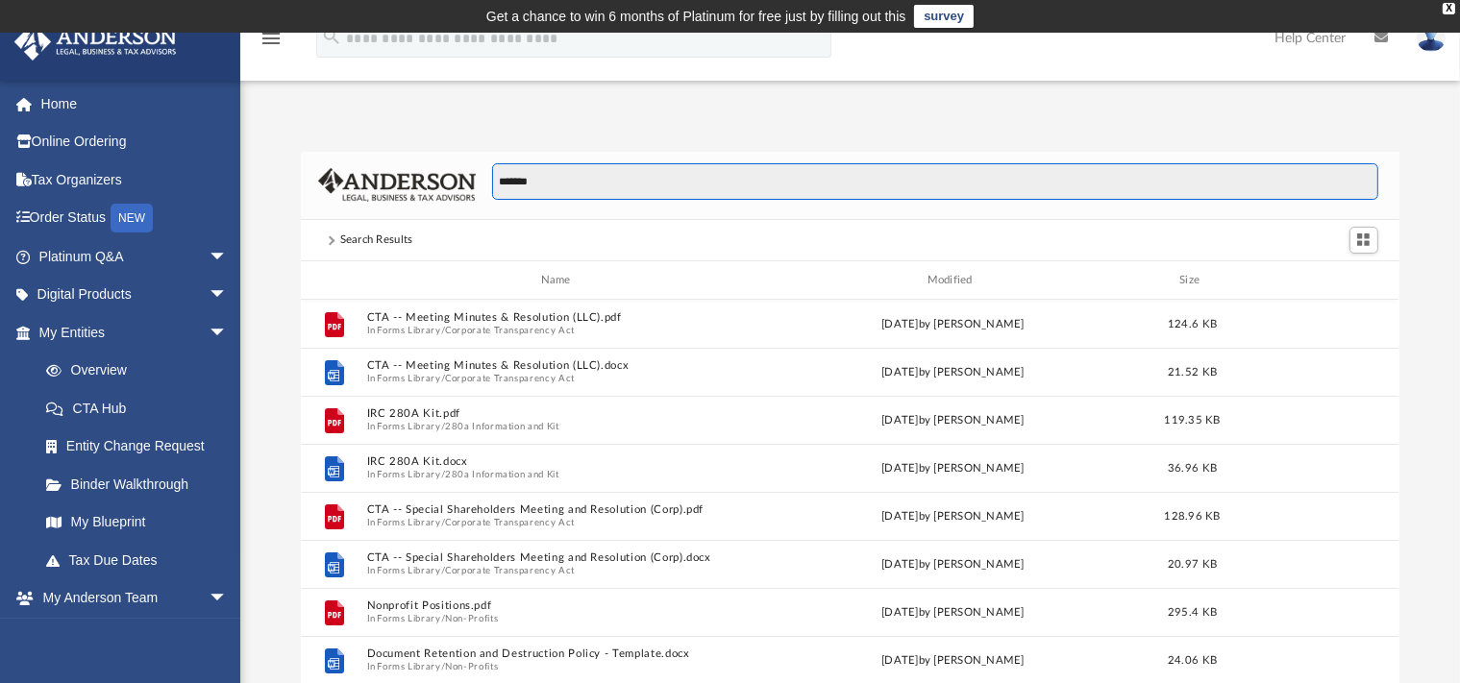
click at [500, 177] on input "*******" at bounding box center [934, 181] width 885 height 37
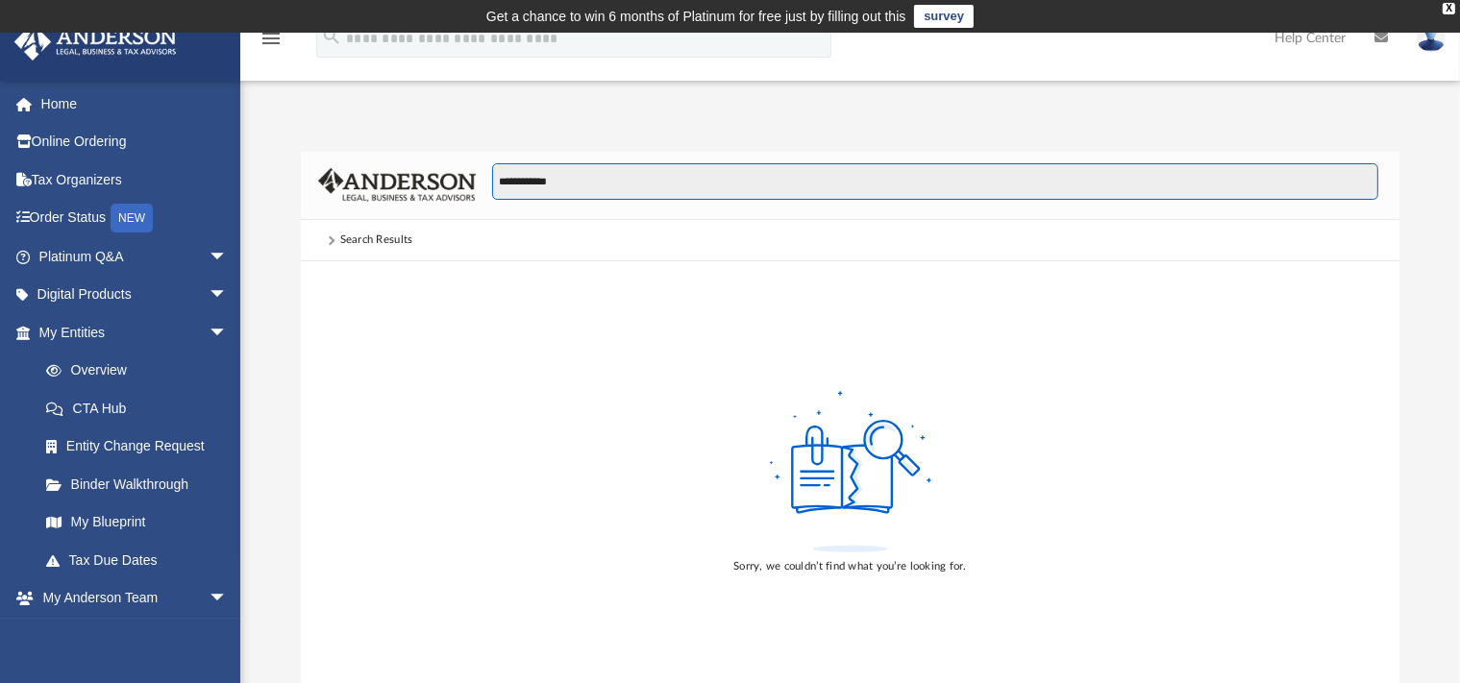
type input "**********"
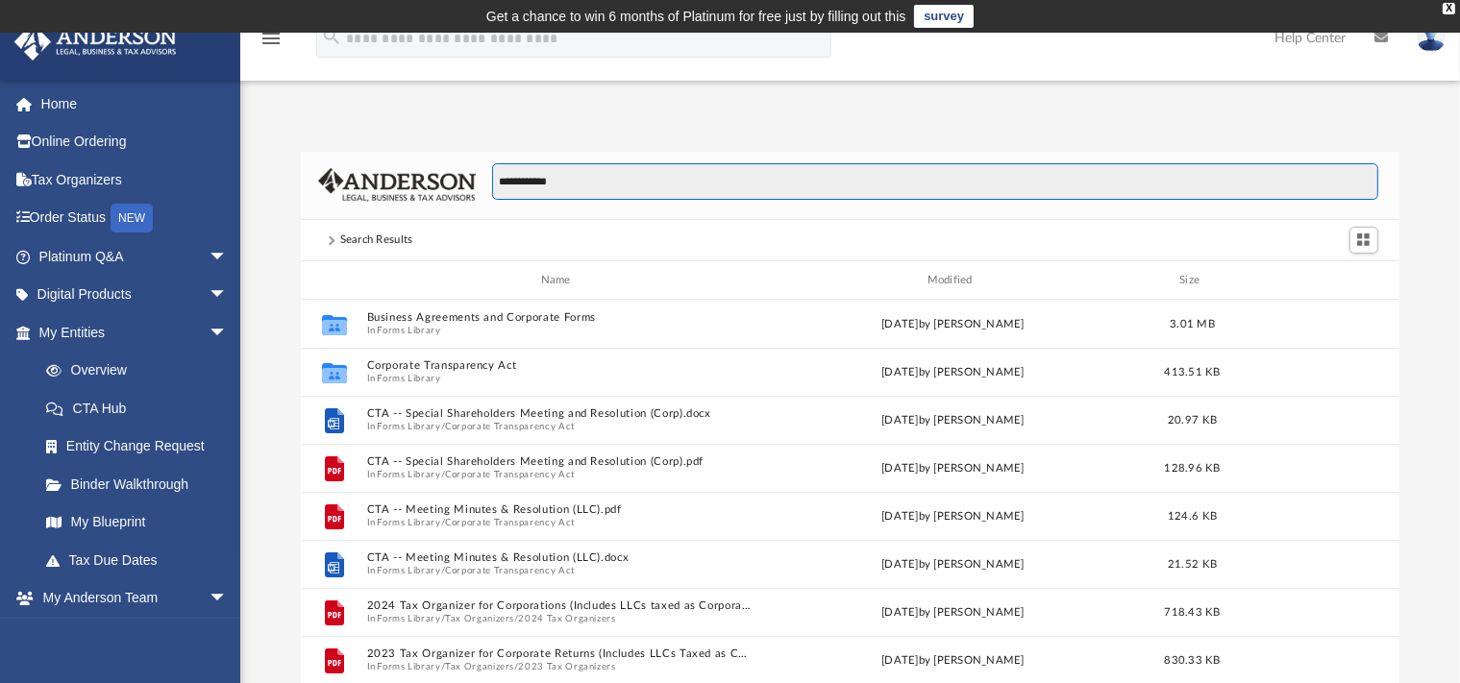
scroll to position [420, 1081]
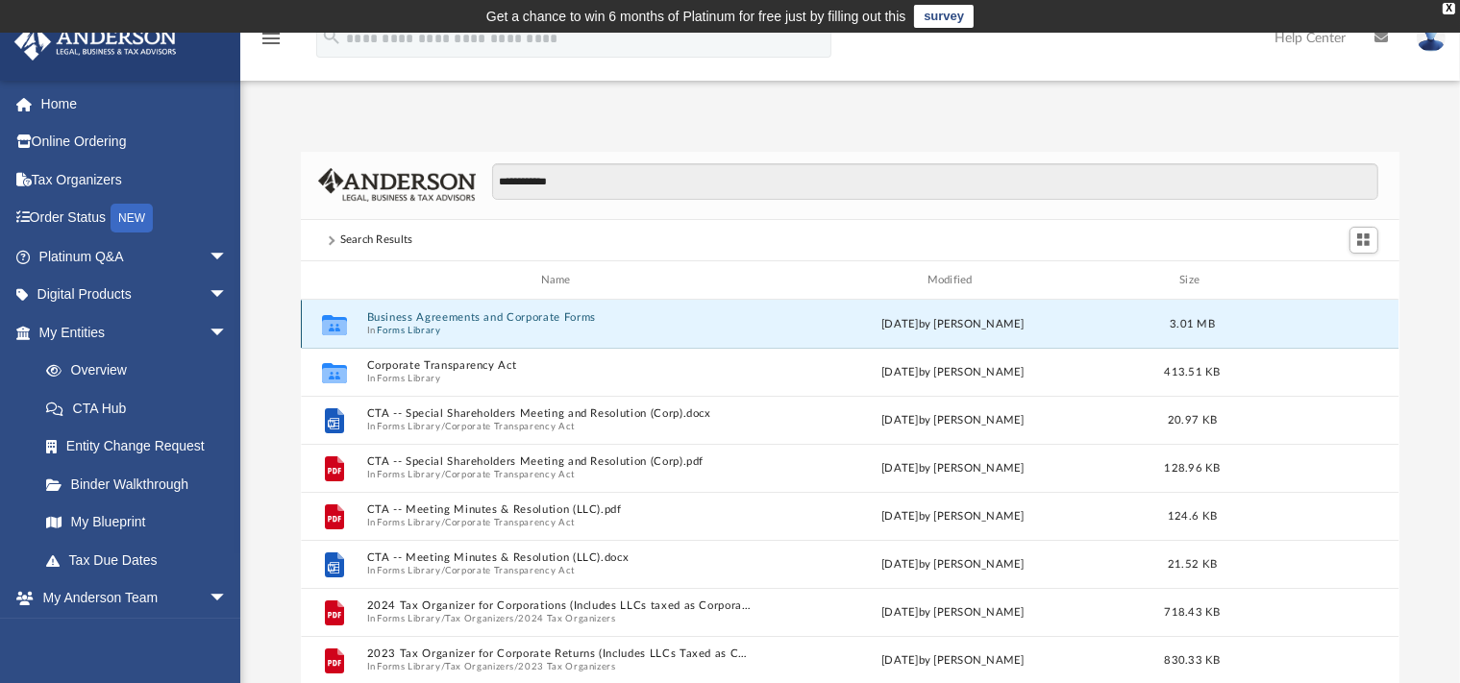
click at [561, 318] on button "Business Agreements and Corporate Forms" at bounding box center [559, 318] width 385 height 12
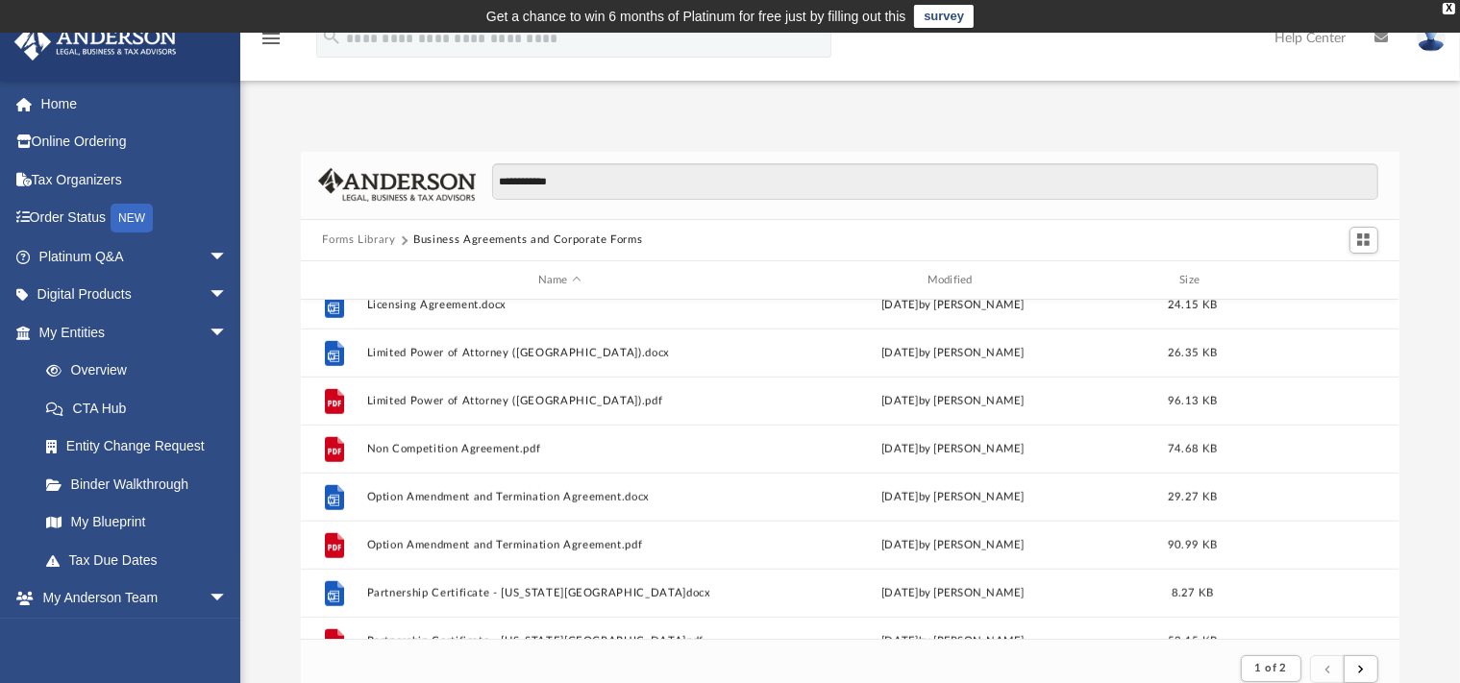
scroll to position [1679, 0]
